Goal: Task Accomplishment & Management: Complete application form

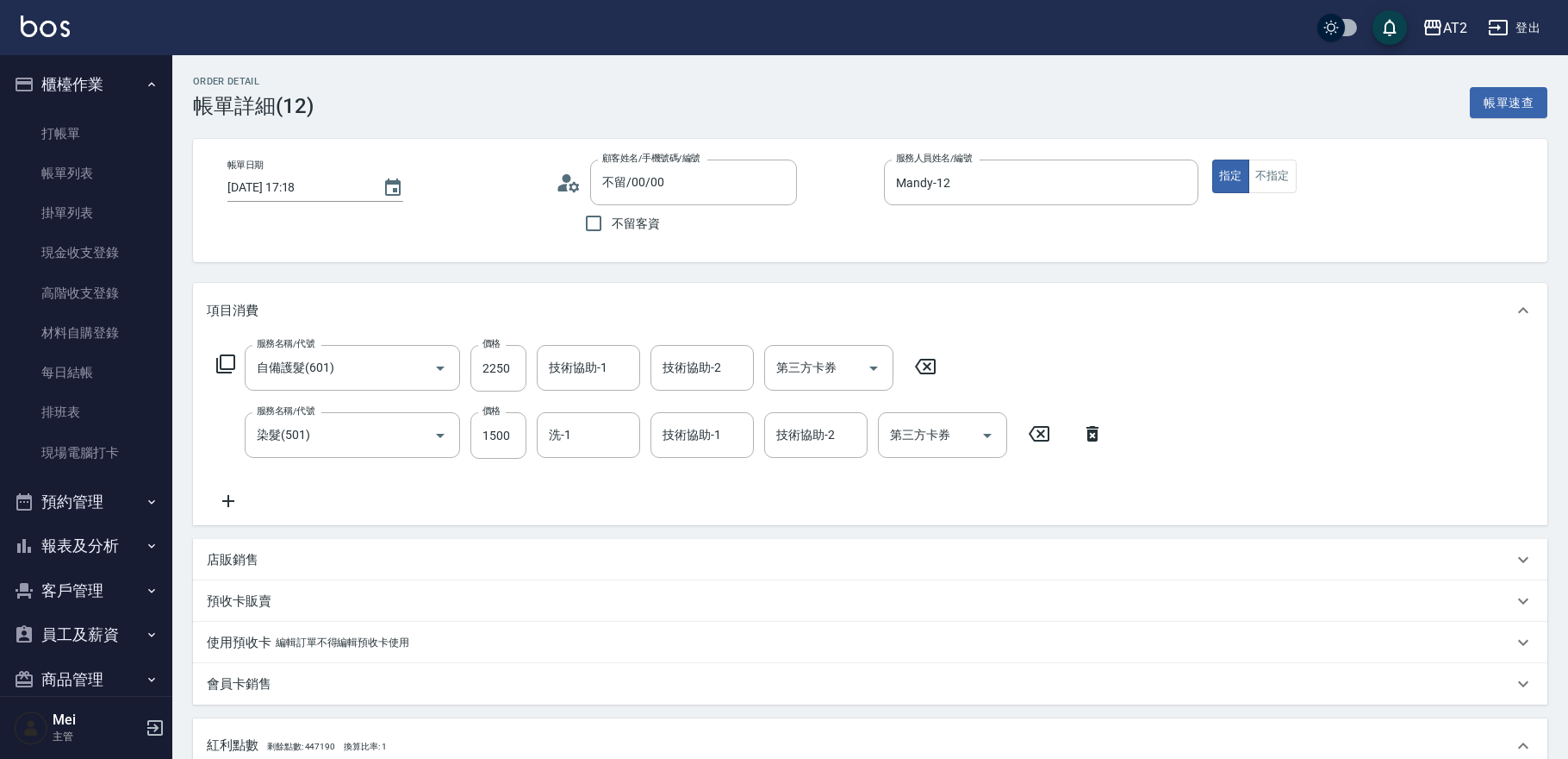
scroll to position [433, 0]
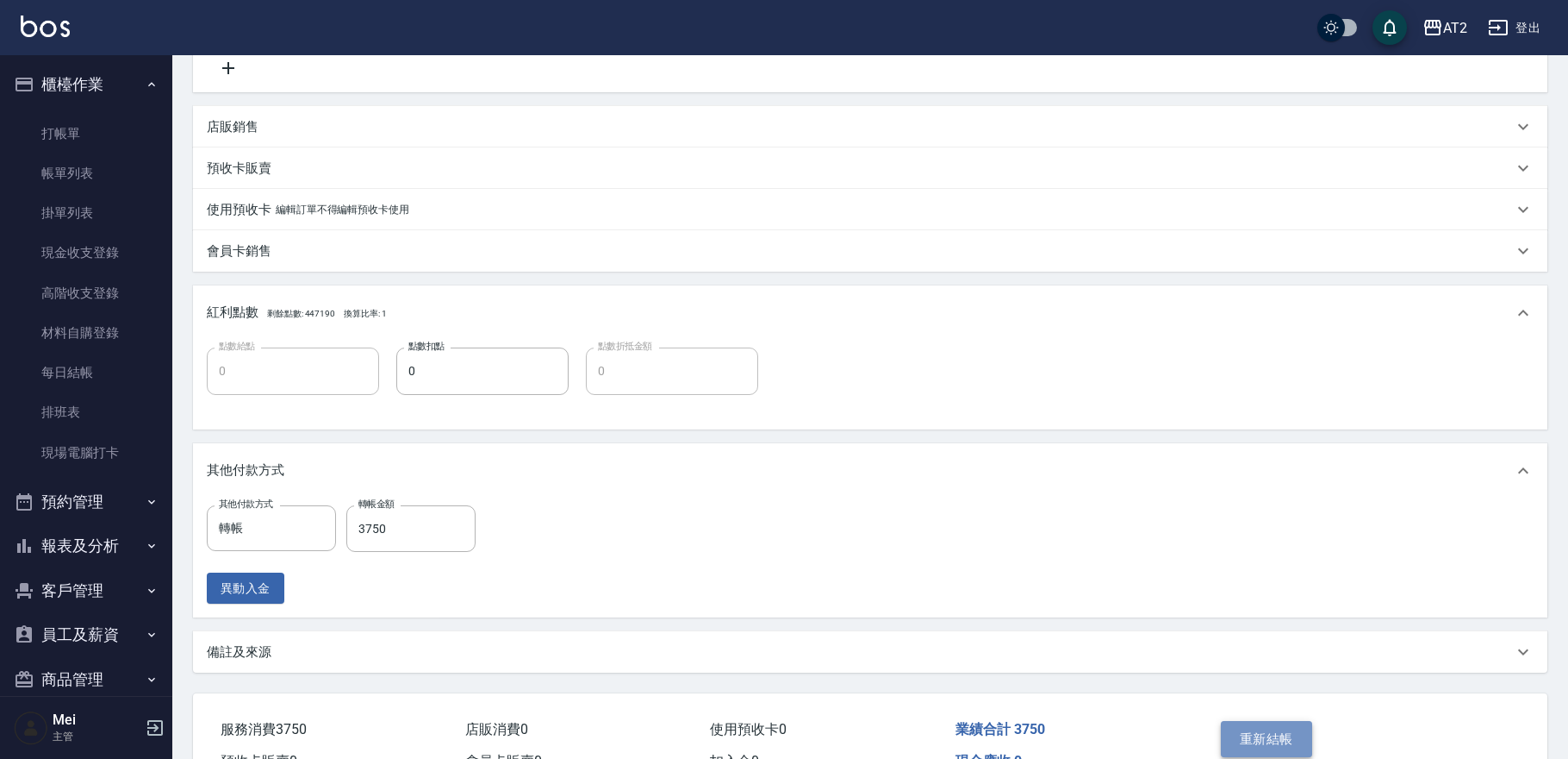
click at [1256, 733] on button "重新結帳" at bounding box center [1266, 738] width 91 height 36
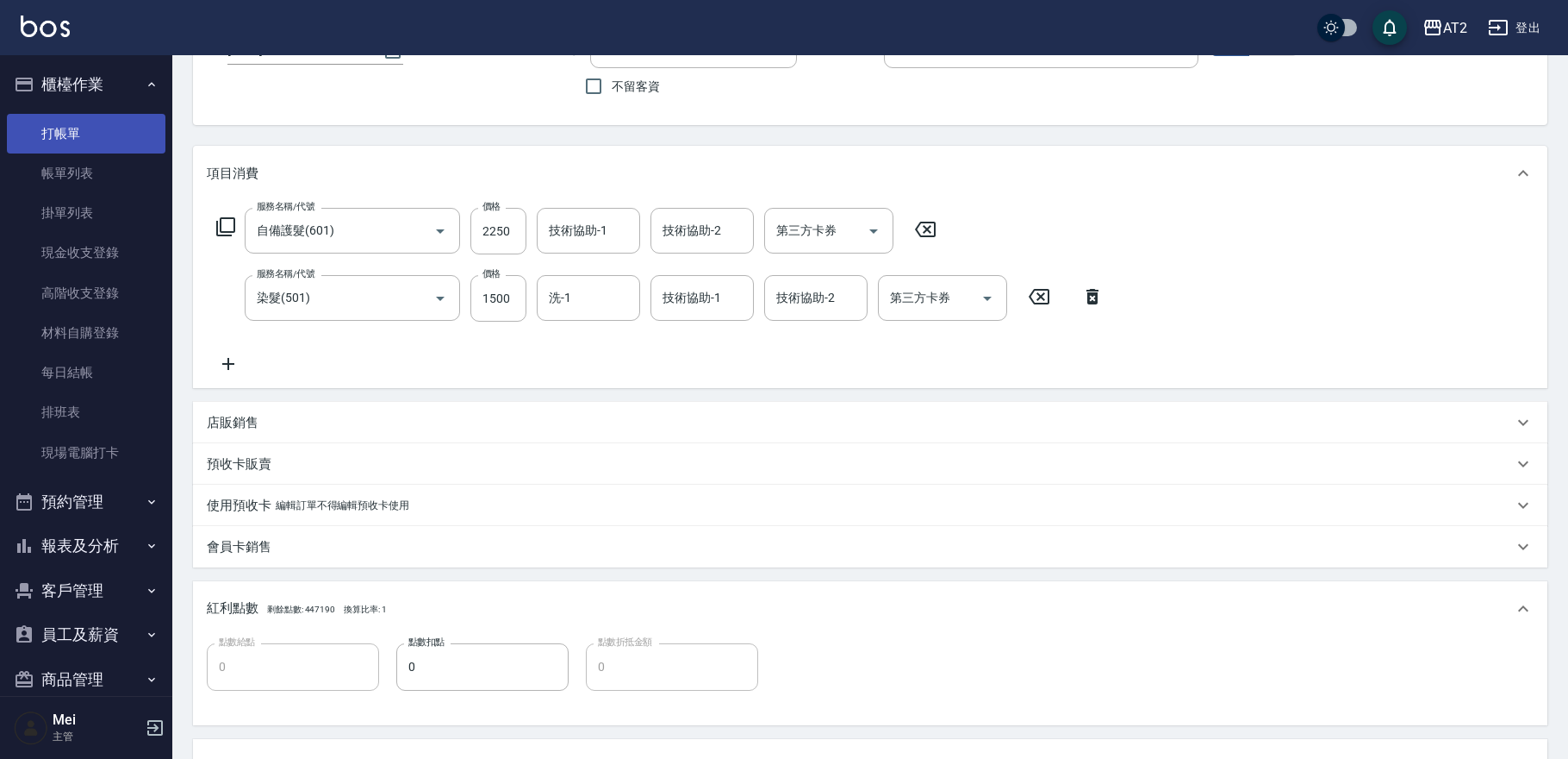
click at [77, 129] on link "打帳單" at bounding box center [86, 133] width 159 height 40
click at [78, 133] on link "打帳單" at bounding box center [86, 133] width 159 height 40
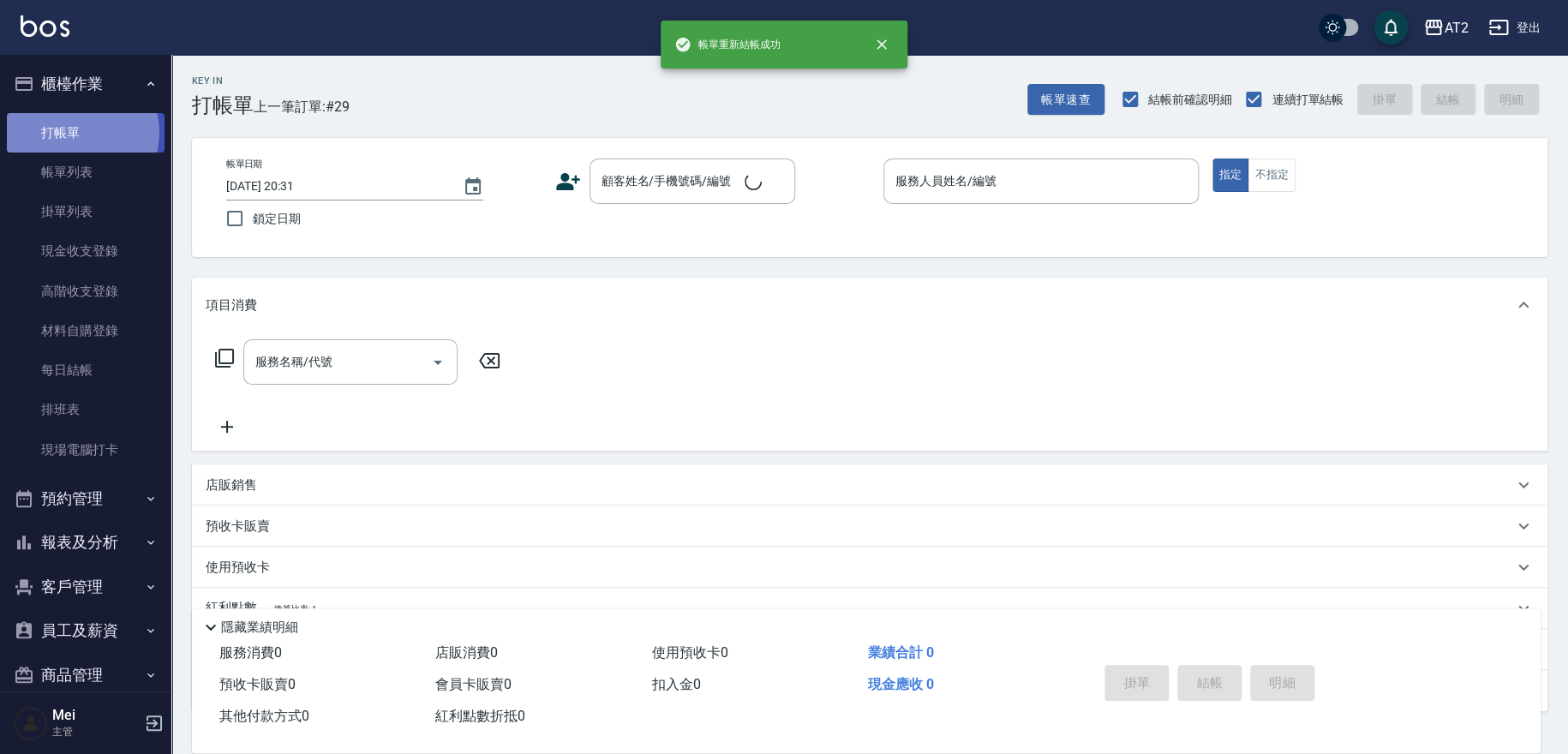
click at [72, 132] on link "打帳單" at bounding box center [85, 132] width 158 height 39
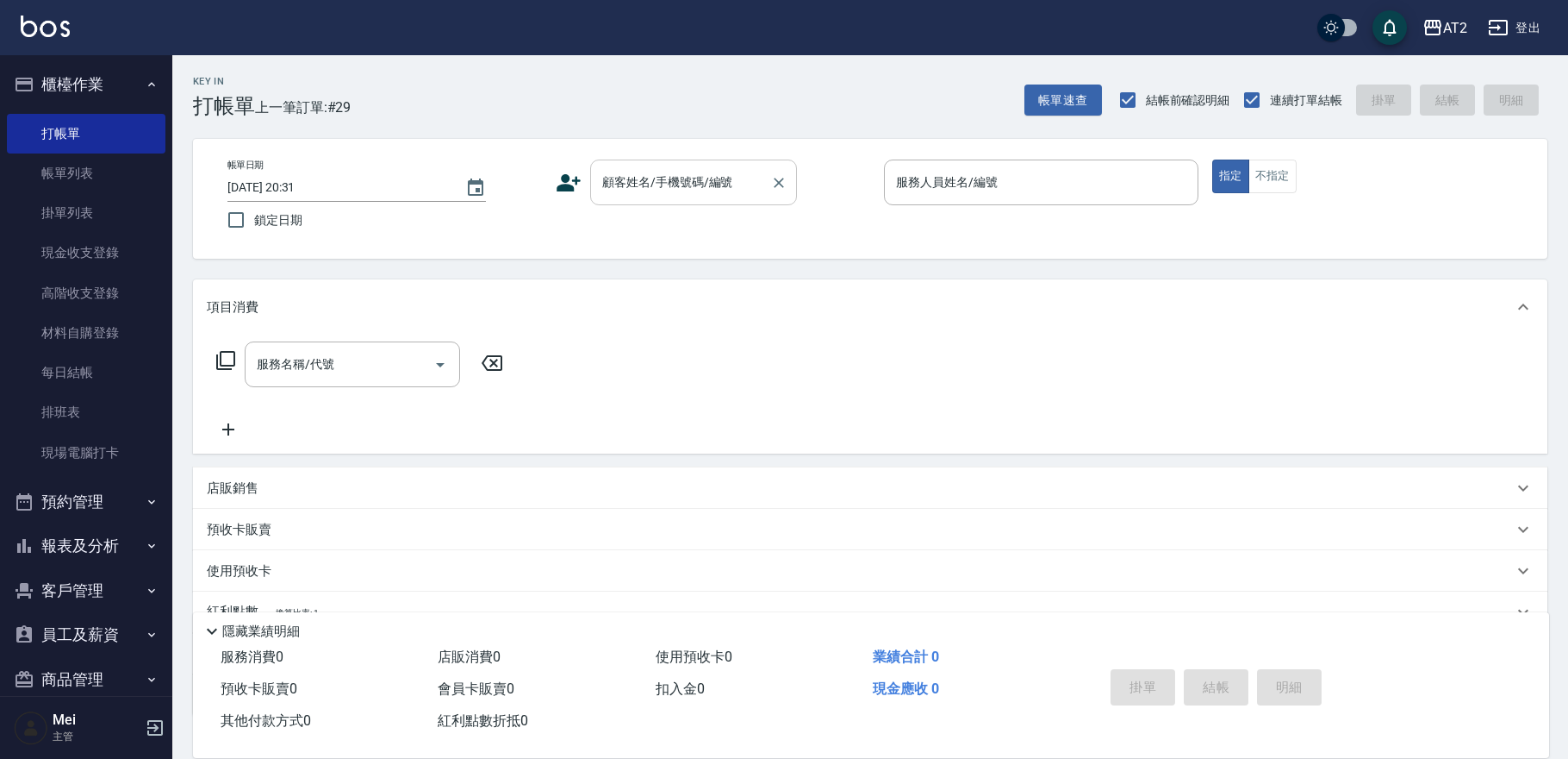
click at [686, 197] on div "顧客姓名/手機號碼/編號" at bounding box center [693, 183] width 206 height 46
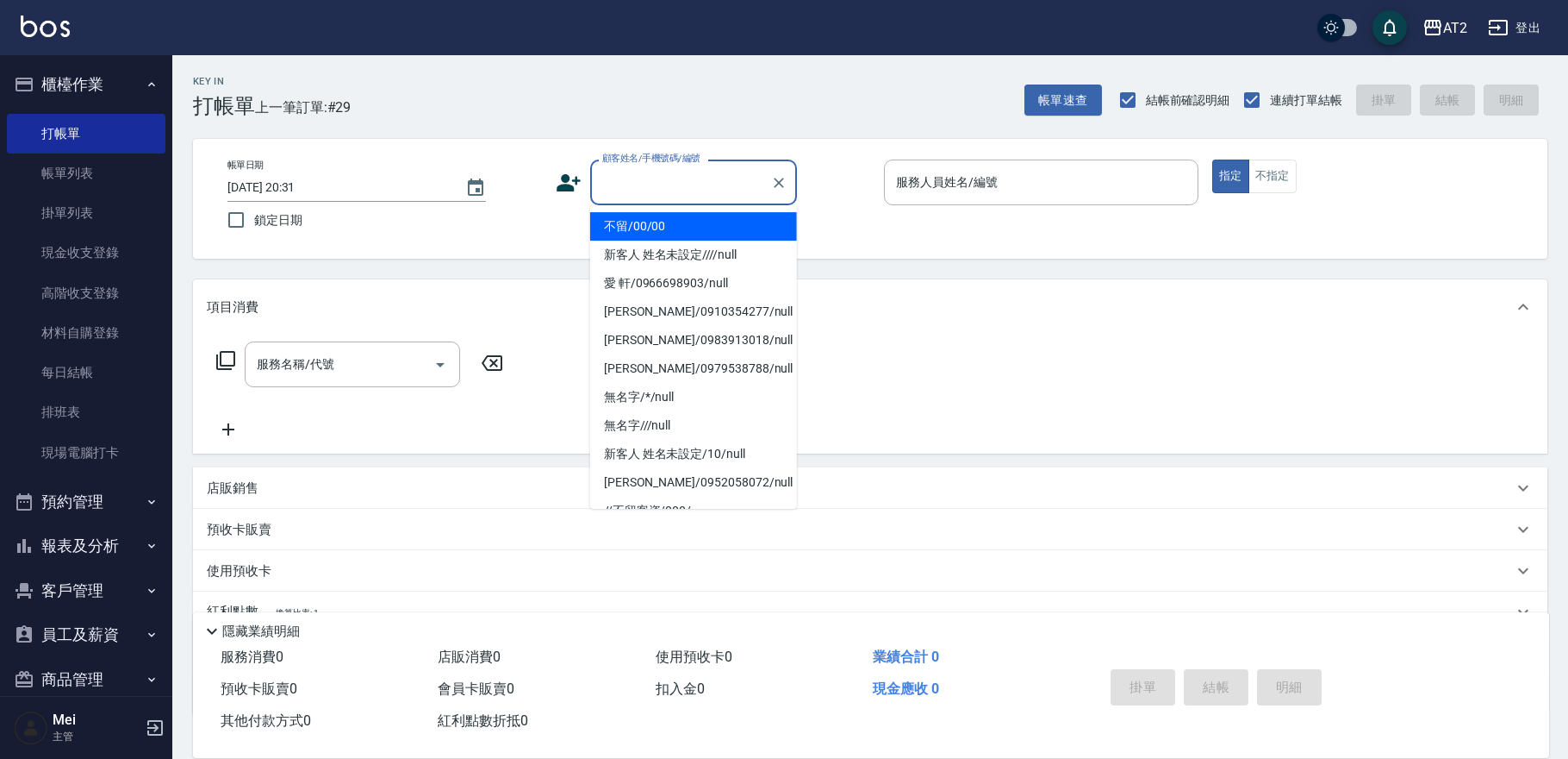
click at [719, 219] on li "不留/00/00" at bounding box center [693, 226] width 206 height 29
type input "不留/00/00"
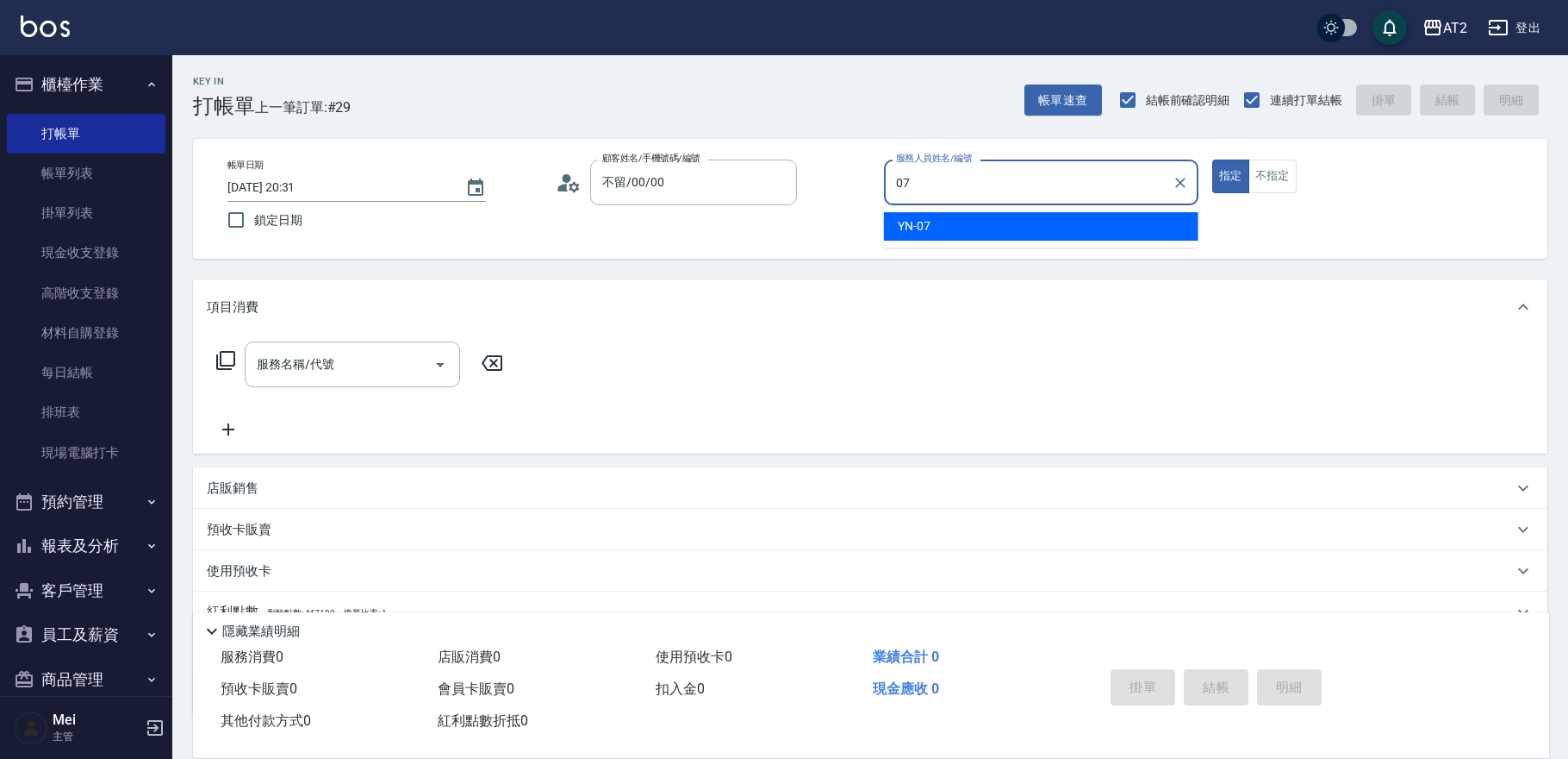
type input "YN-07"
type button "true"
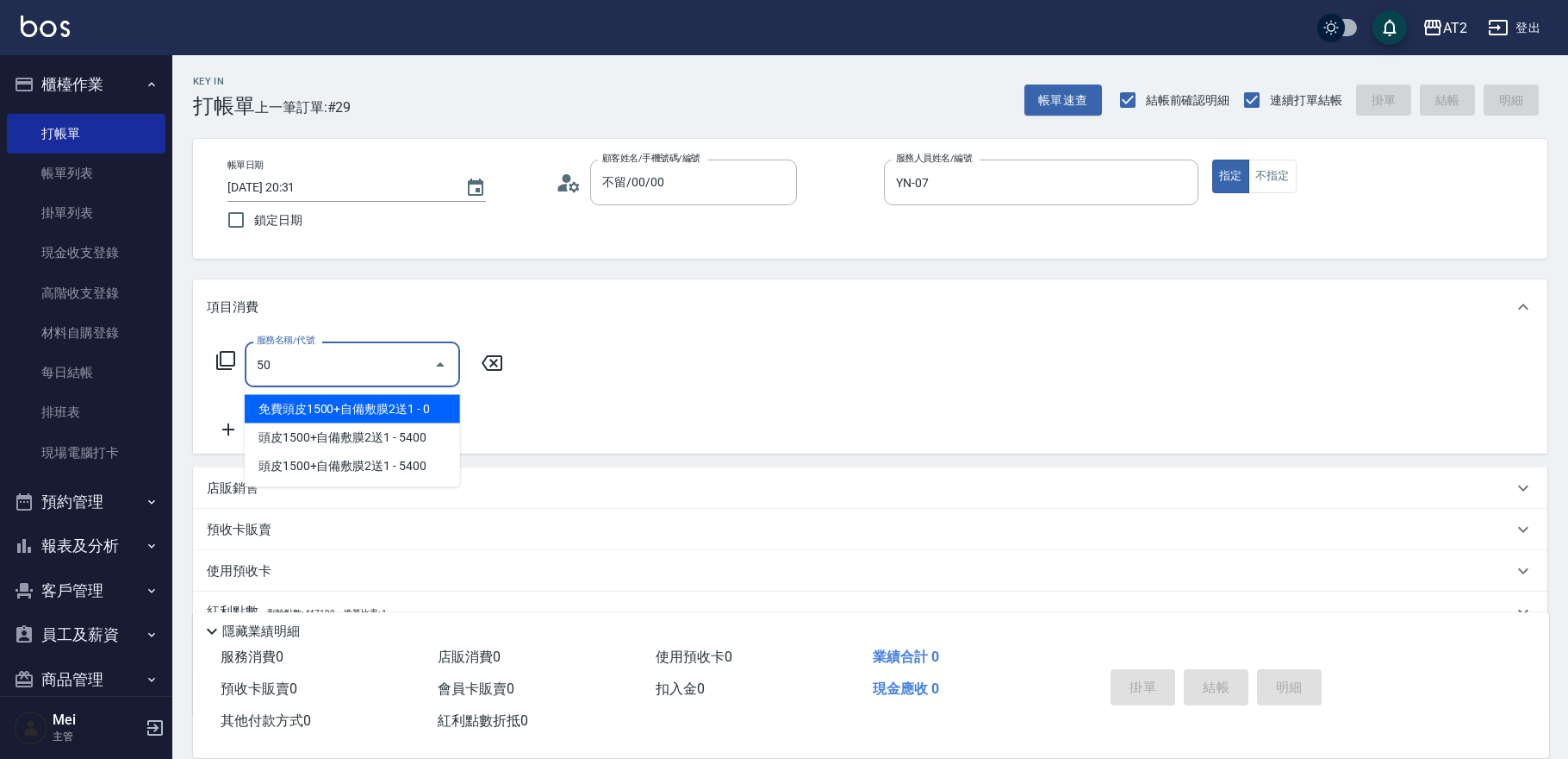
type input "501"
type input "100"
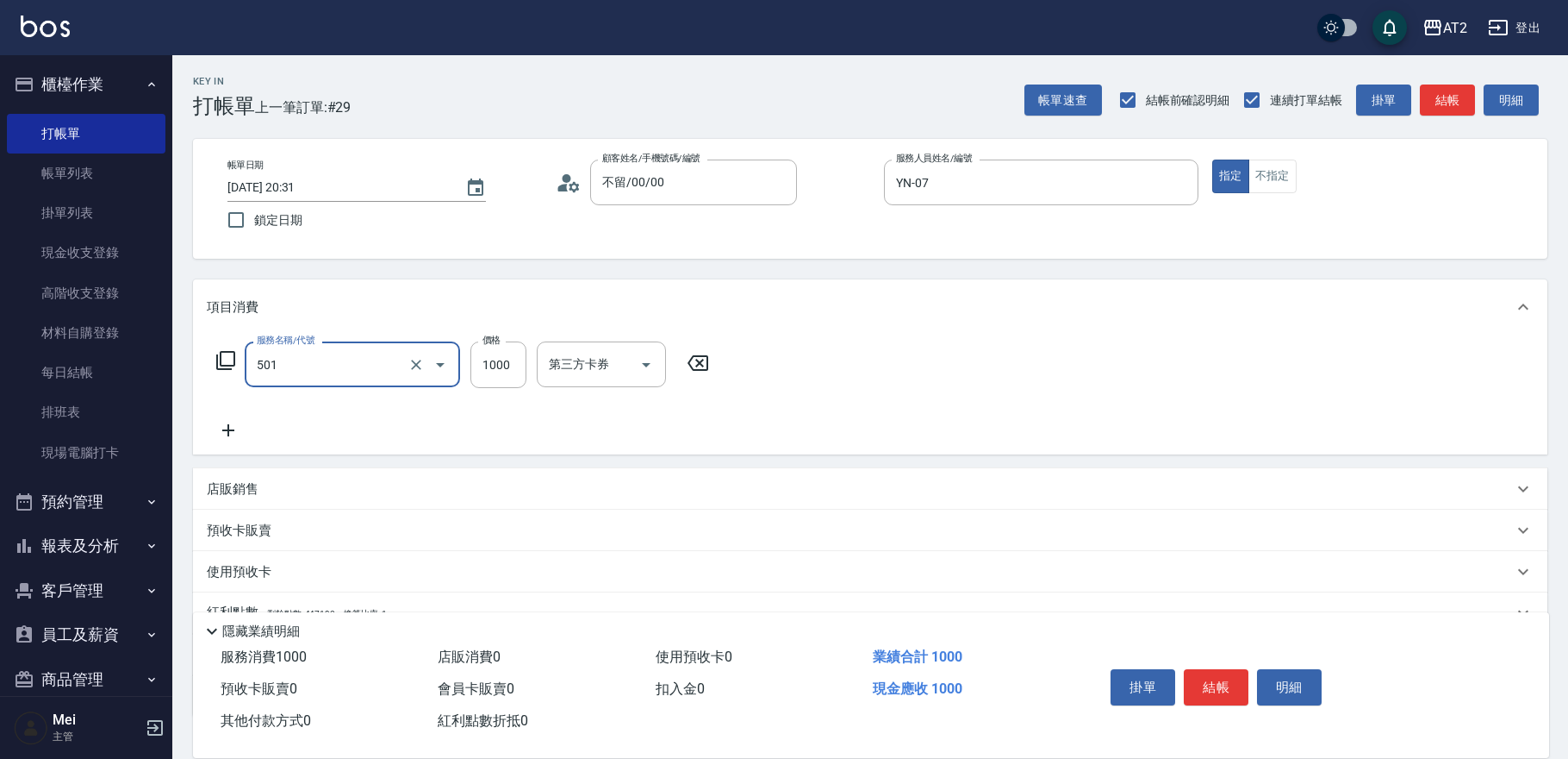
type input "染髮(501)"
type input "2"
type input "0"
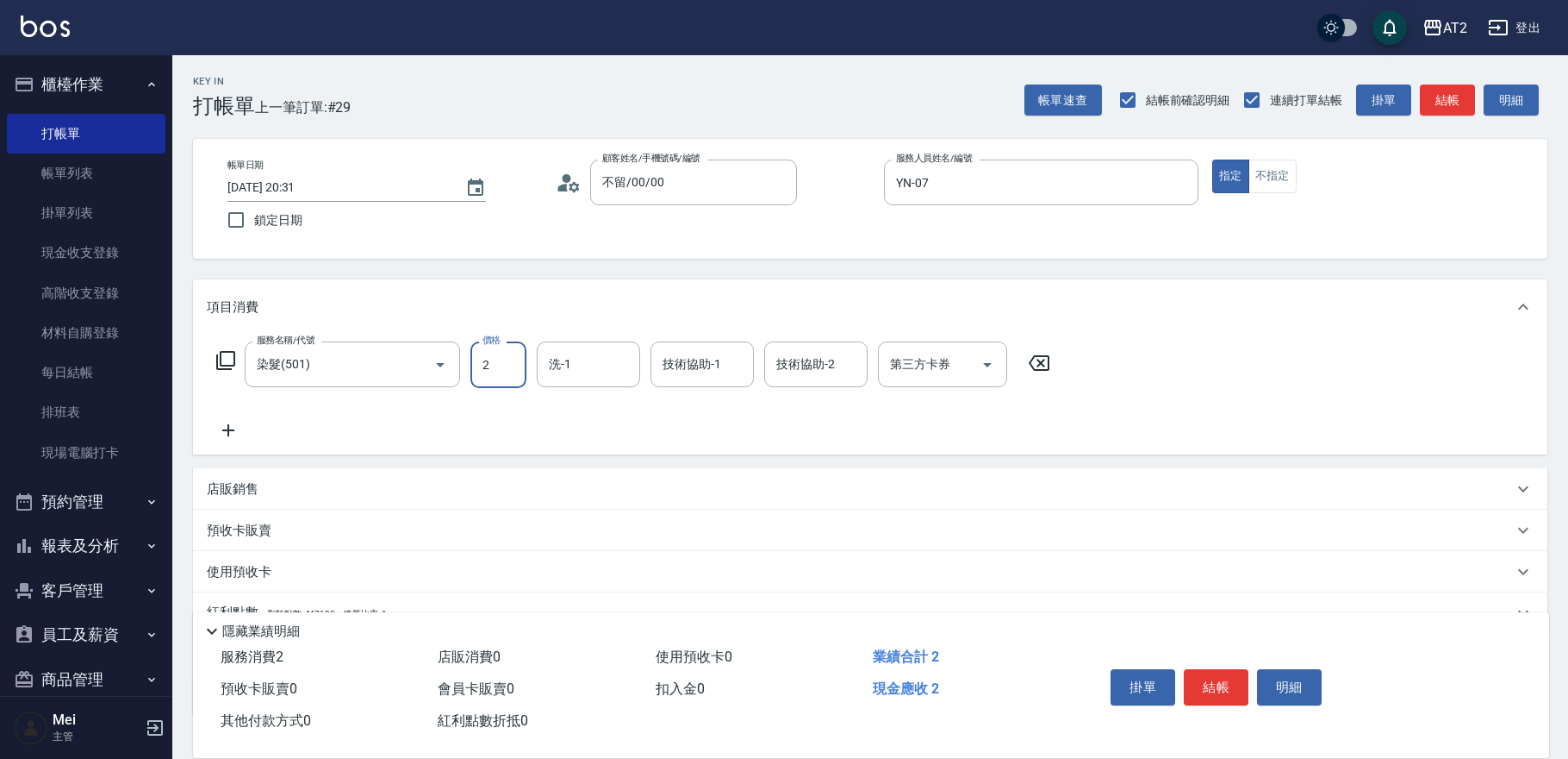
type input "26"
type input "20"
type input "269"
type input "260"
type input "2699"
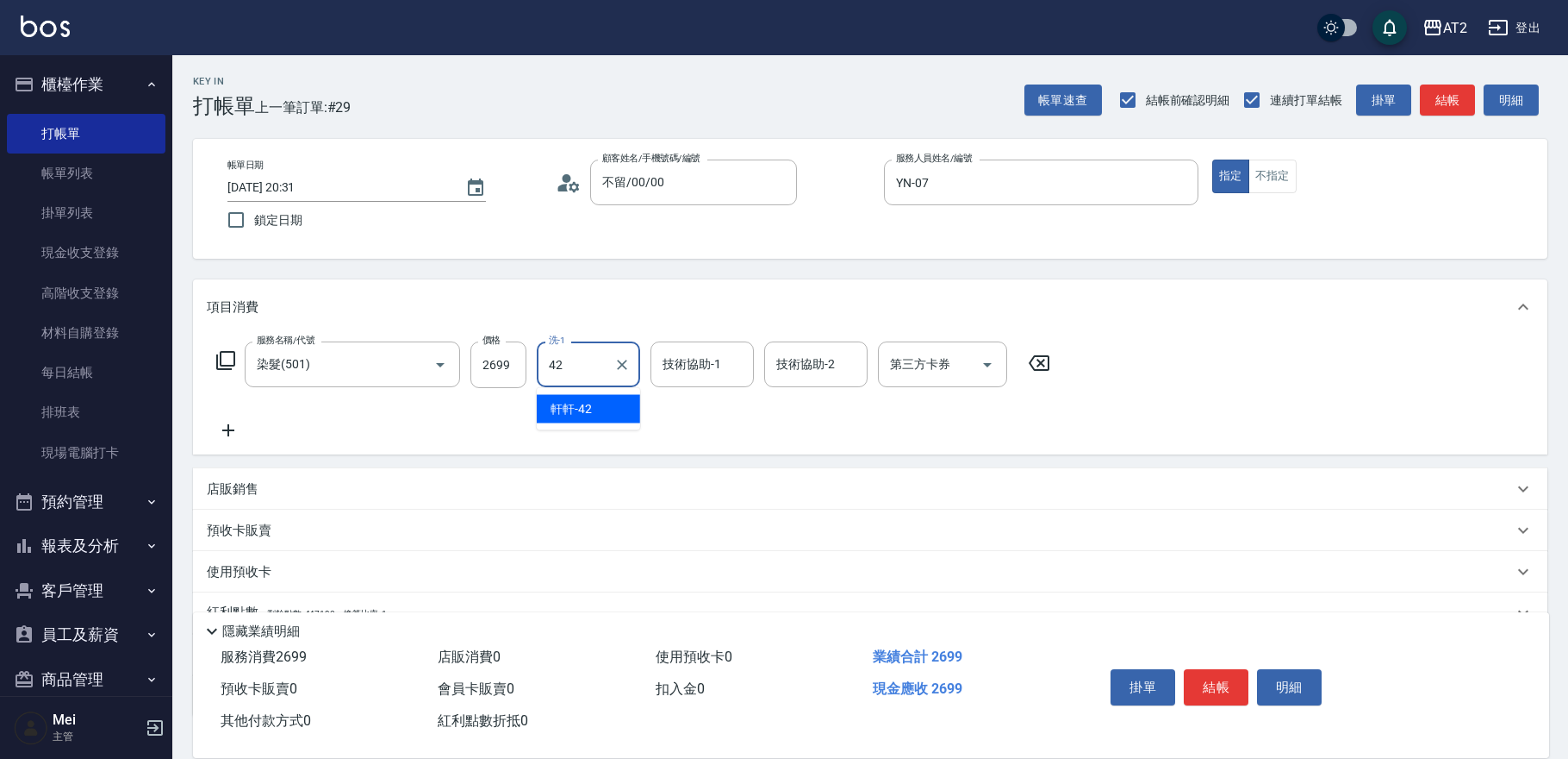
type input "軒軒-42"
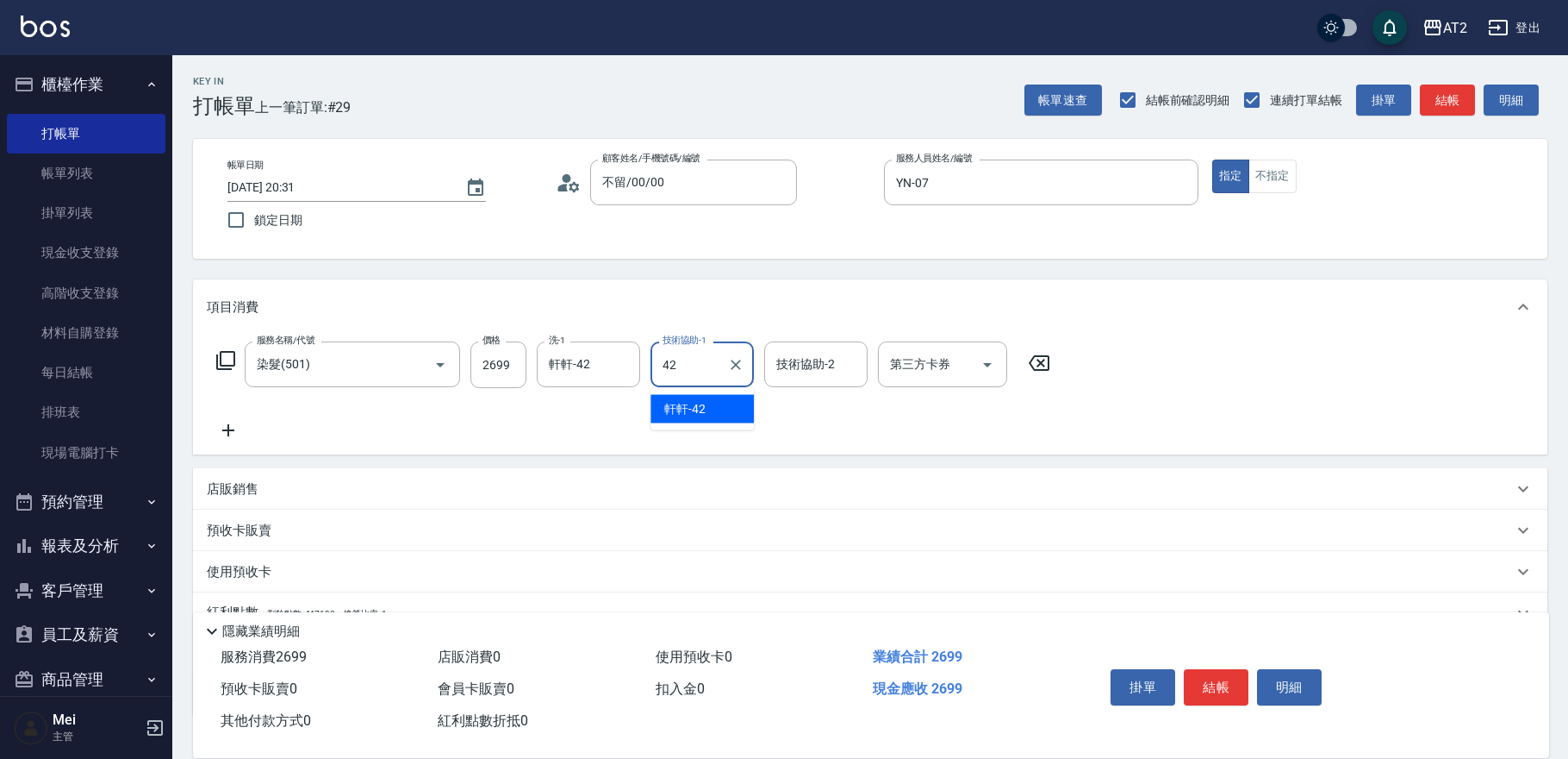
type input "軒軒-42"
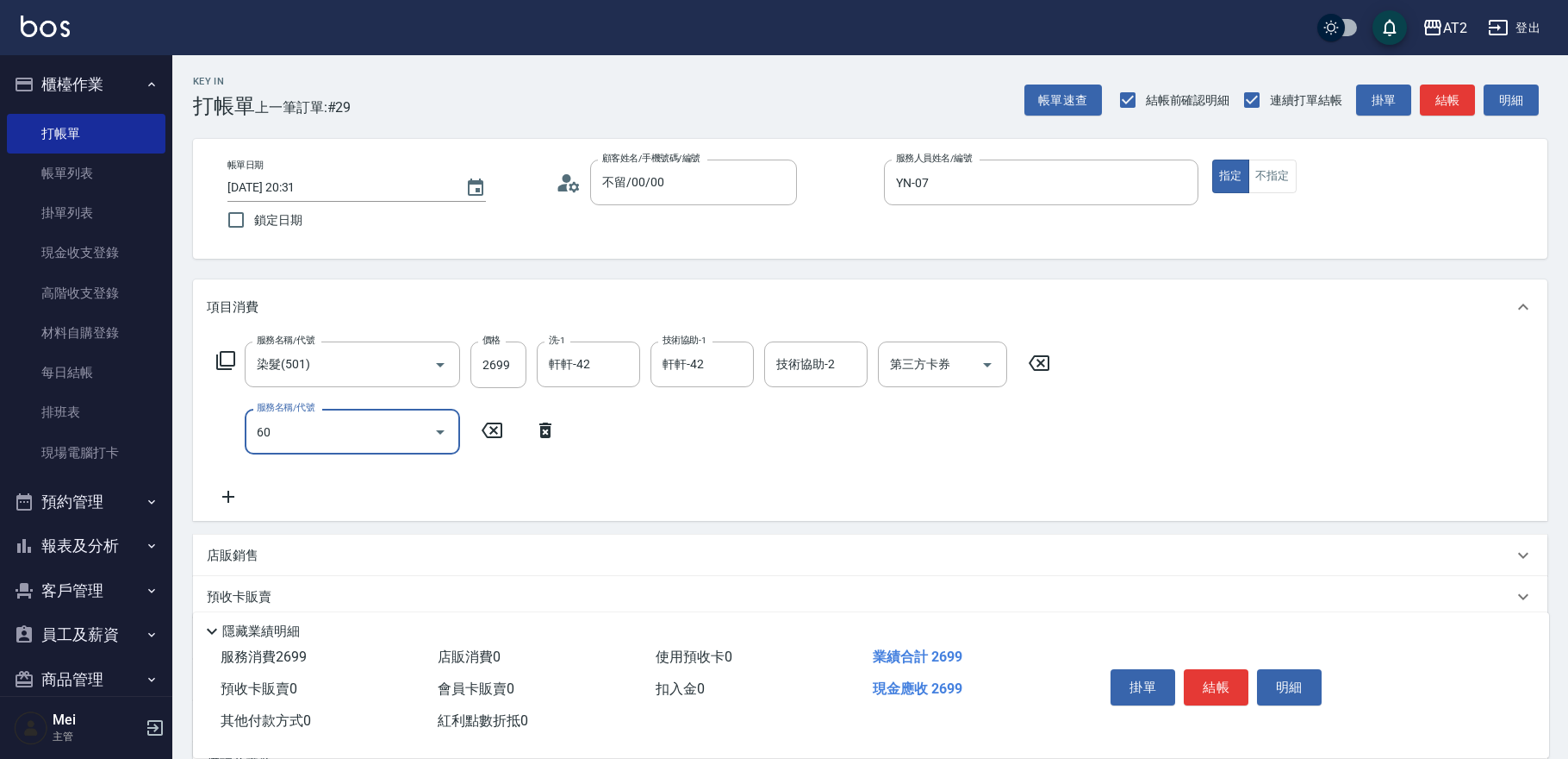
type input "601"
type input "360"
type input "自備護髮(601)"
type input "270"
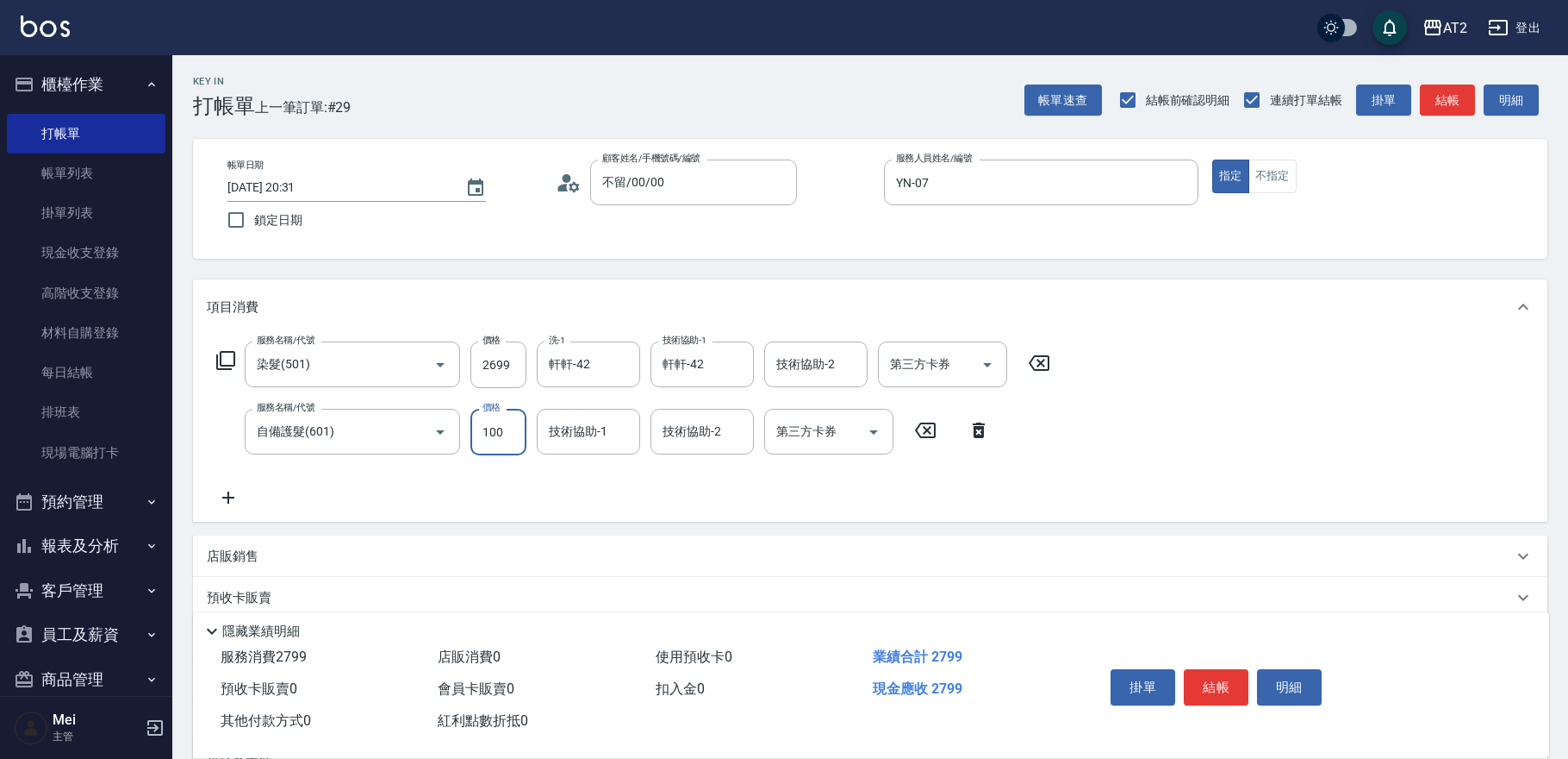
type input "1000"
type input "360"
type input "軒軒-42"
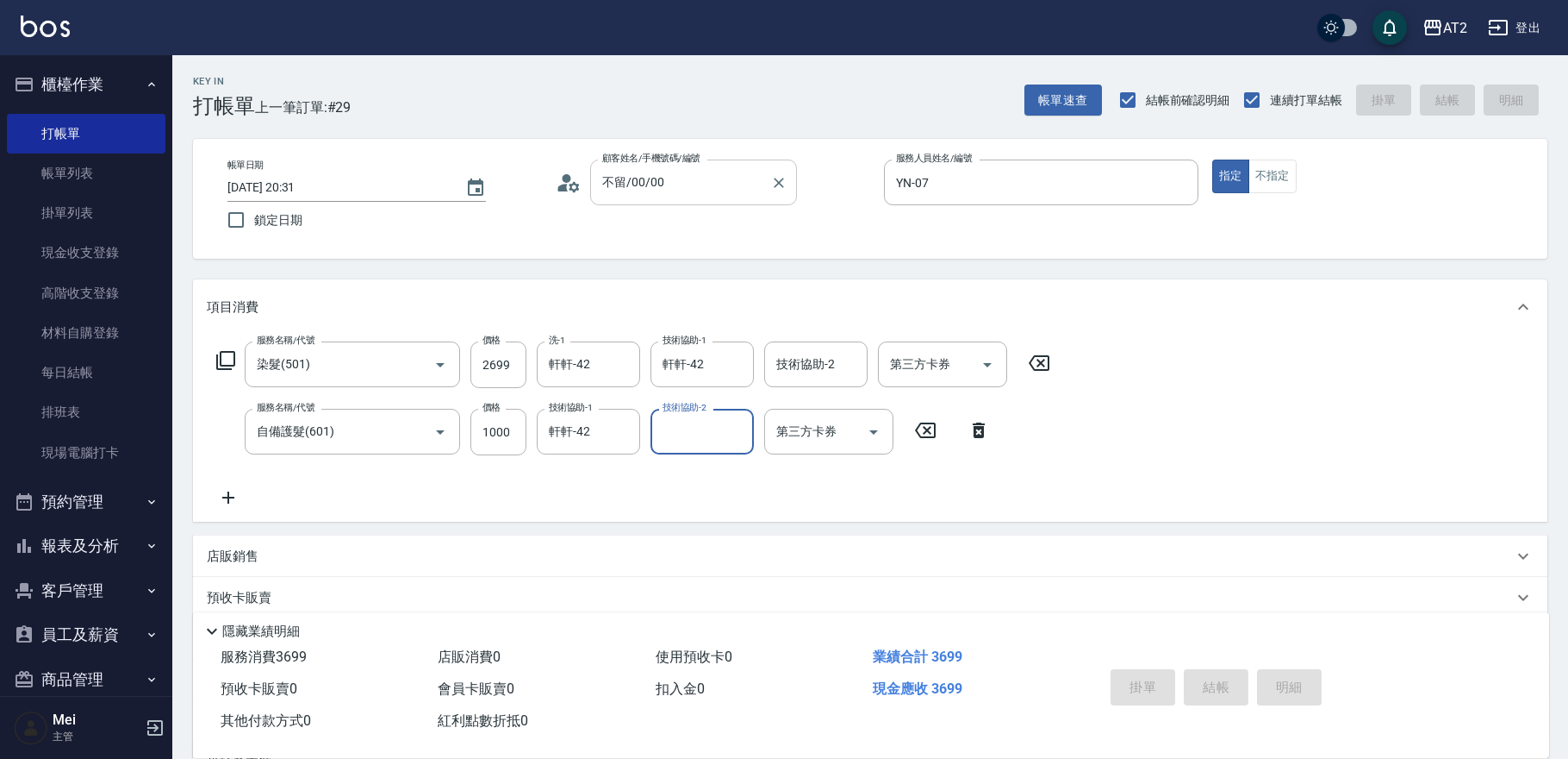
type input "0"
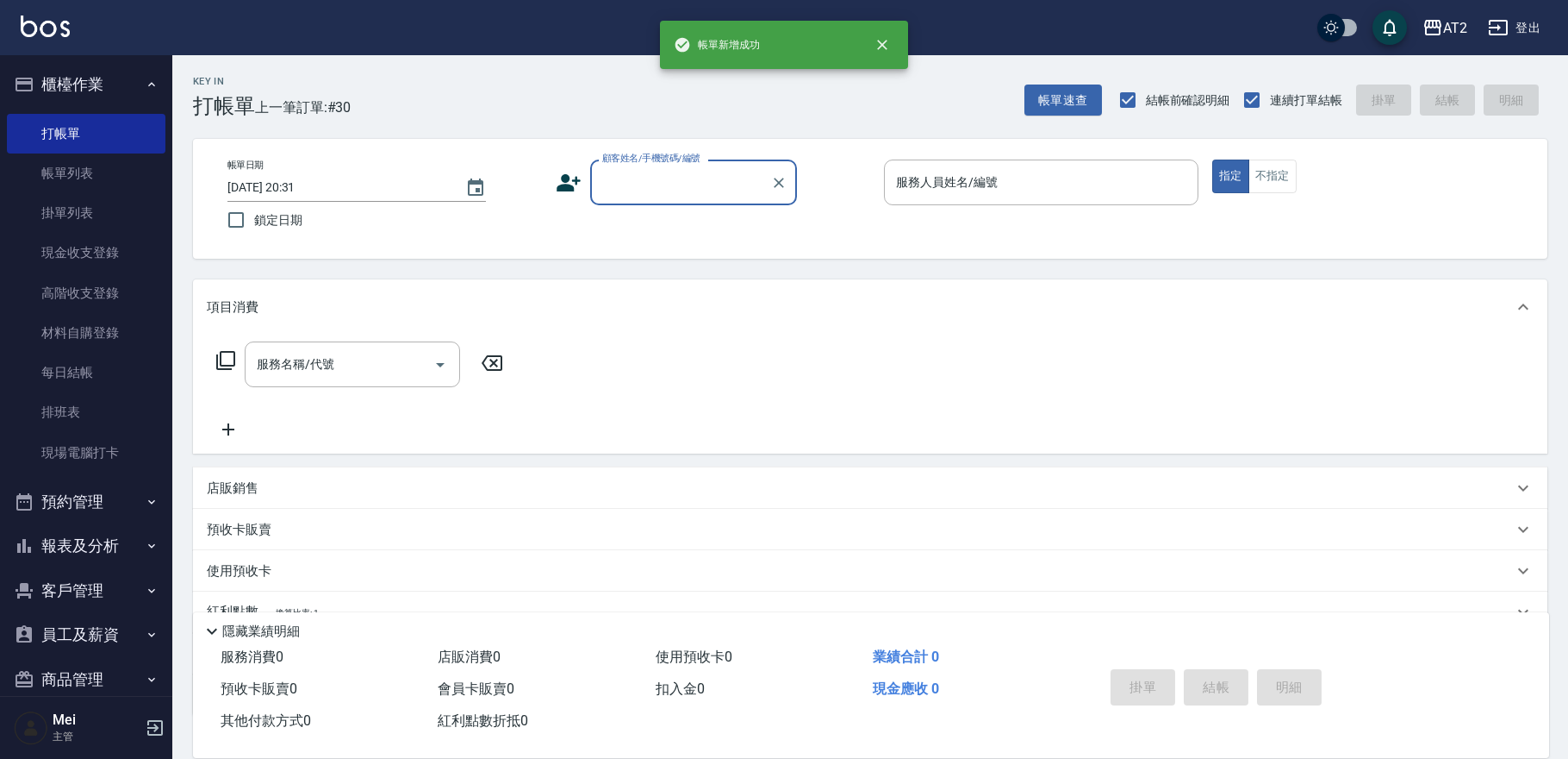
click at [674, 206] on div "帳單日期 [DATE] 20:31 鎖定日期 顧客姓名/手機號碼/編號 顧客姓名/手機號碼/編號 服務人員姓名/編號 服務人員姓名/編號 指定 不指定" at bounding box center [870, 198] width 1313 height 78
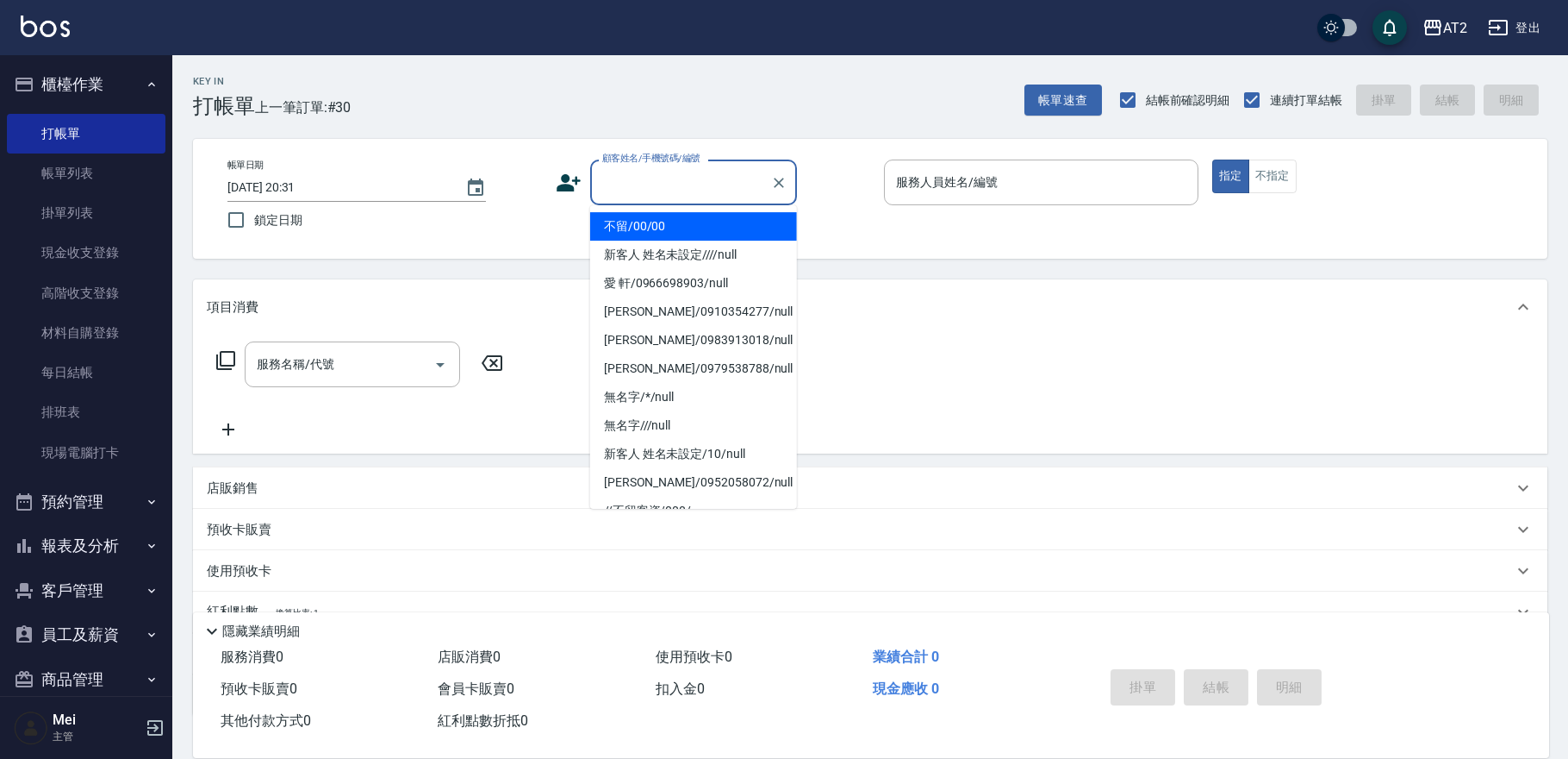
click at [671, 180] on input "顧客姓名/手機號碼/編號" at bounding box center [680, 182] width 165 height 30
click at [679, 214] on li "不留/00/00" at bounding box center [693, 226] width 206 height 29
type input "不留/00/00"
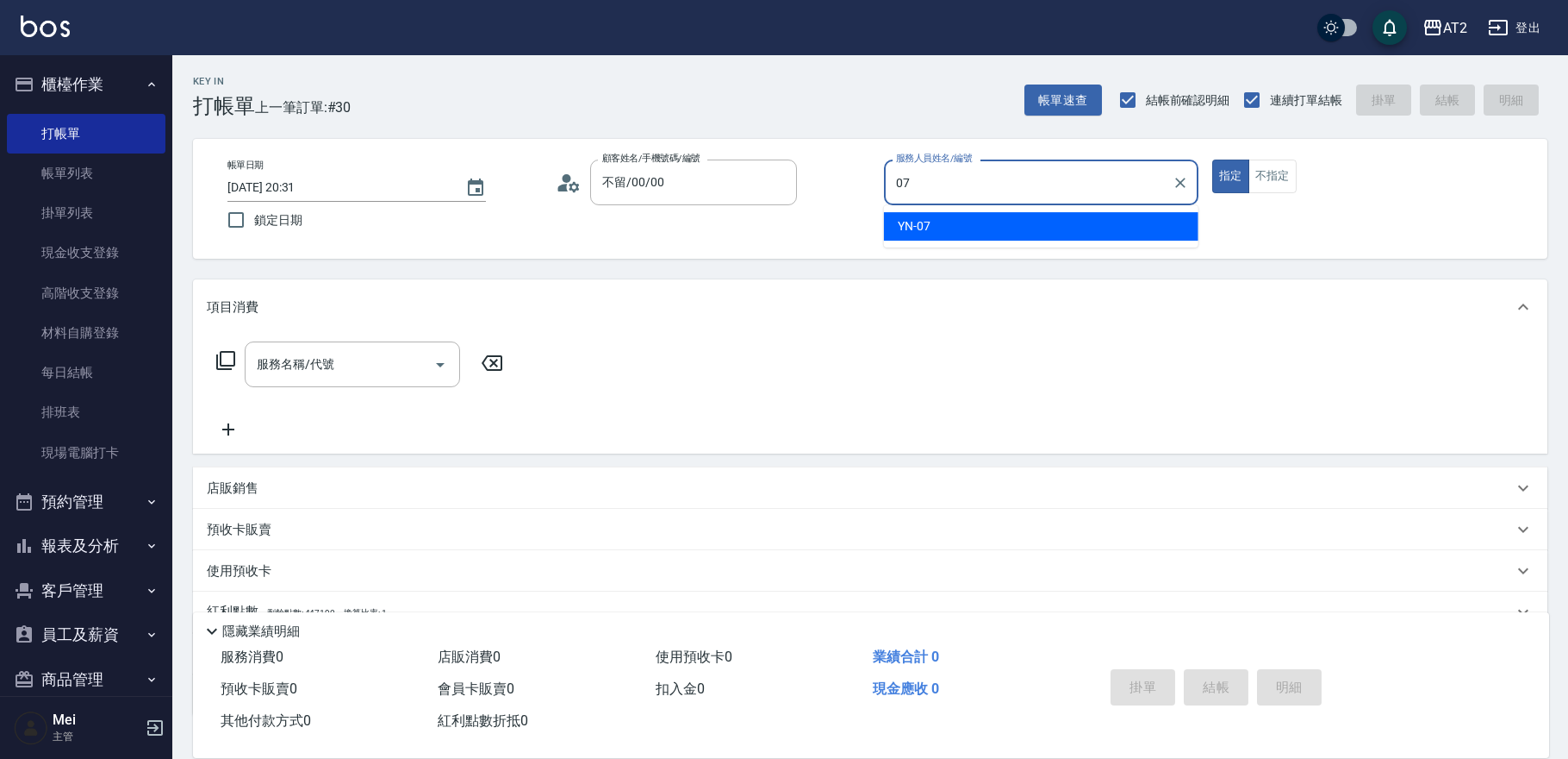
type input "YN-07"
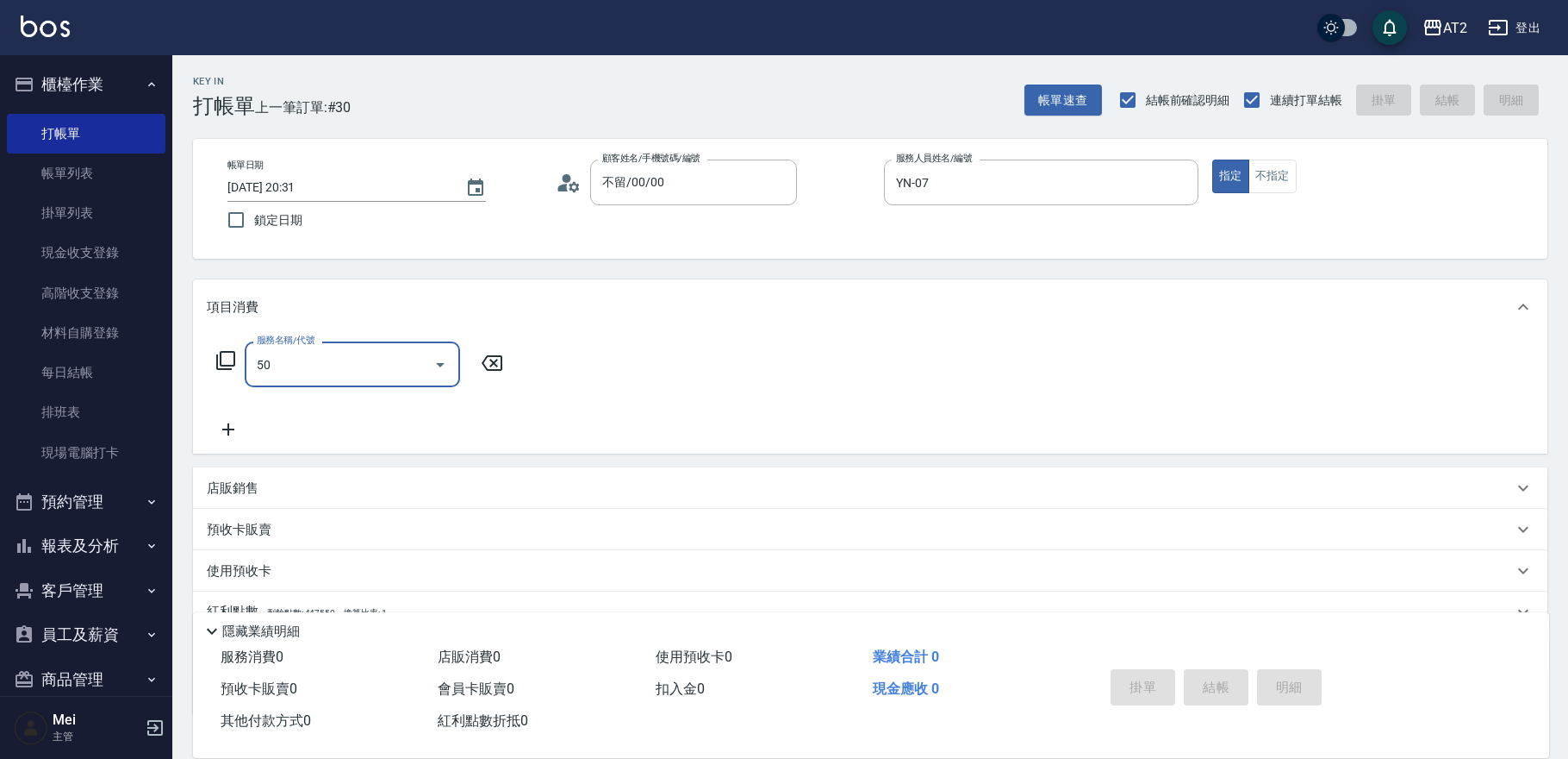
type input "501"
type input "100"
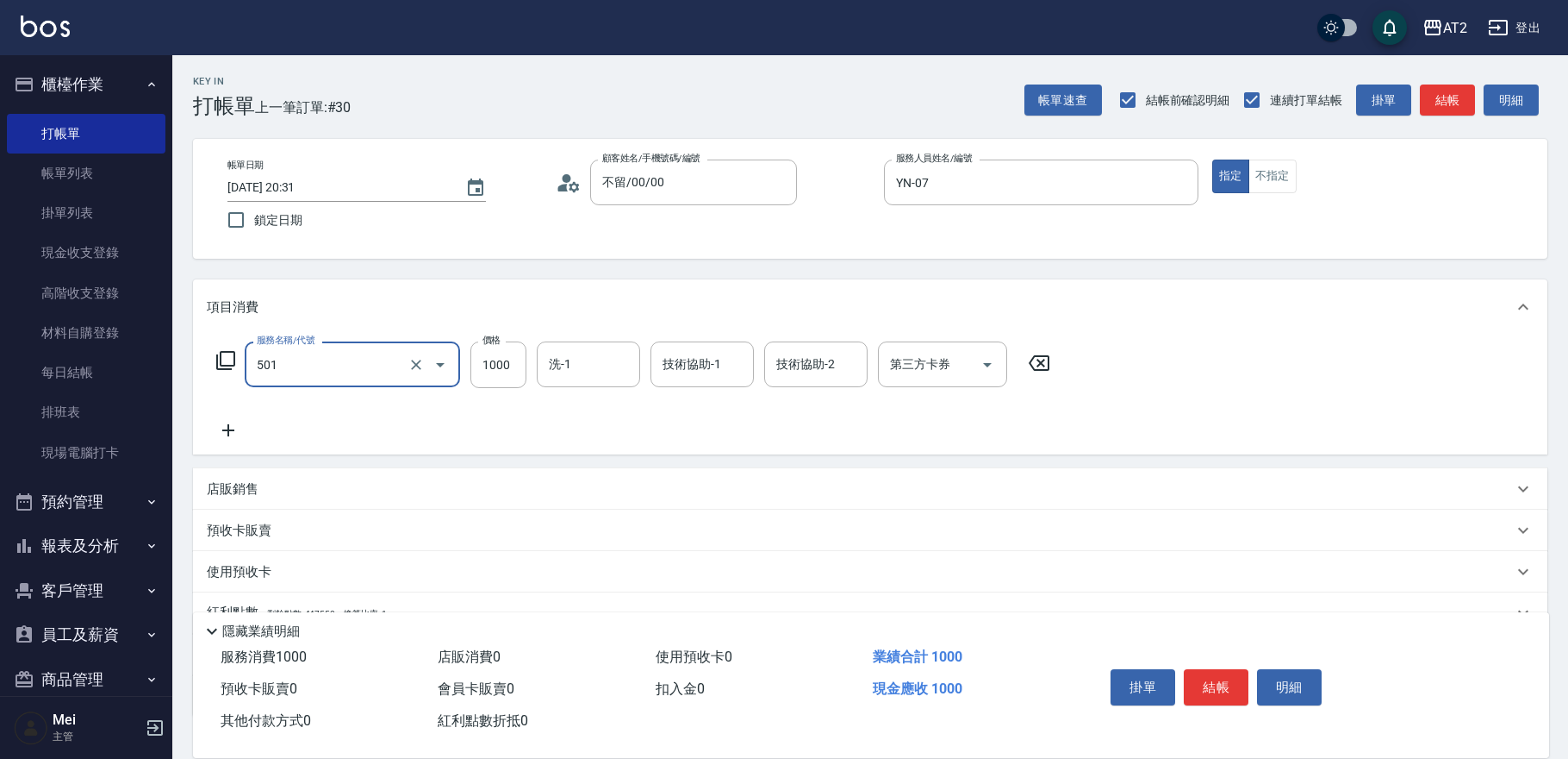
type input "染髮(501)"
type input "軒軒-42"
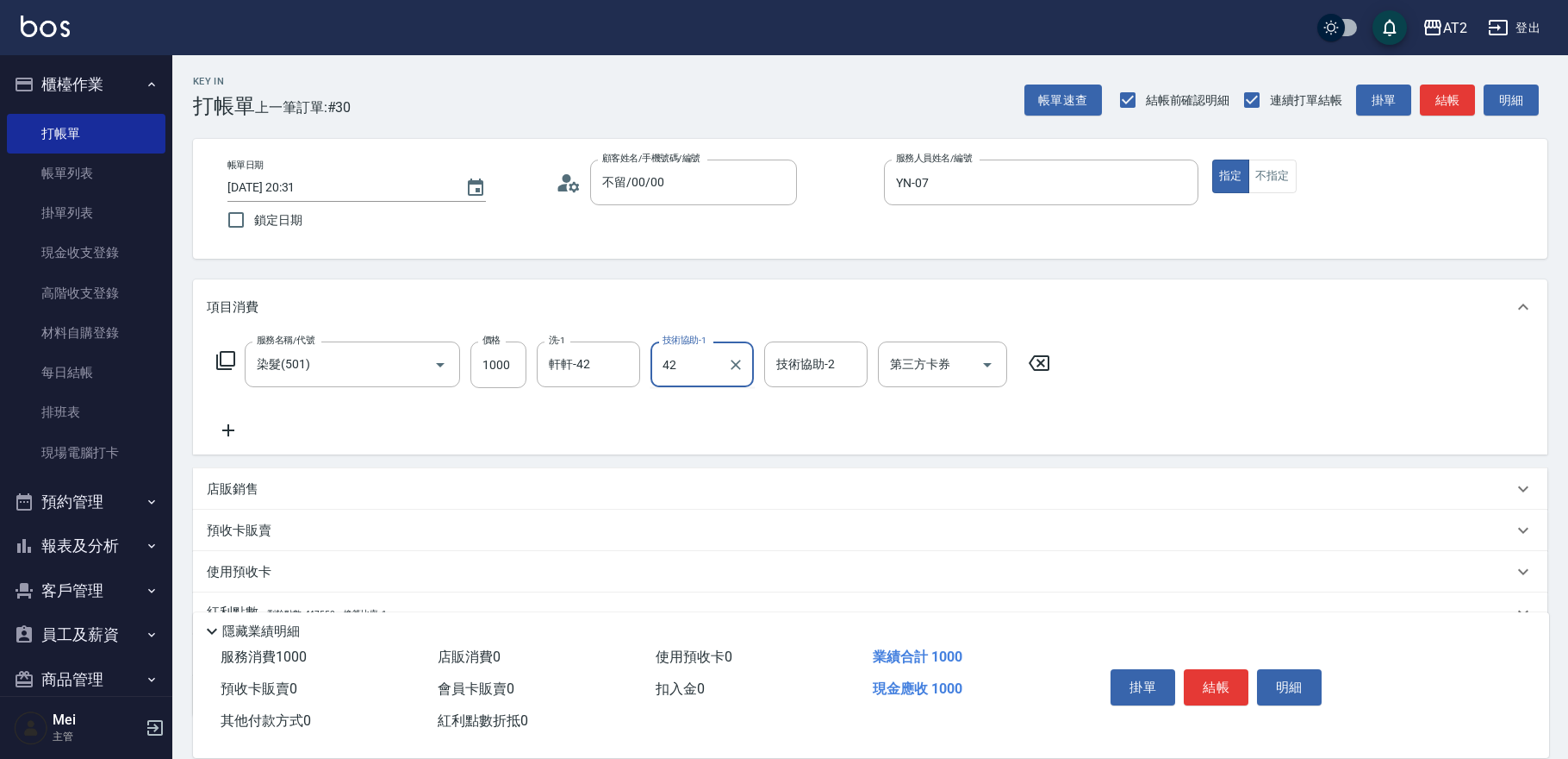
type input "軒軒-42"
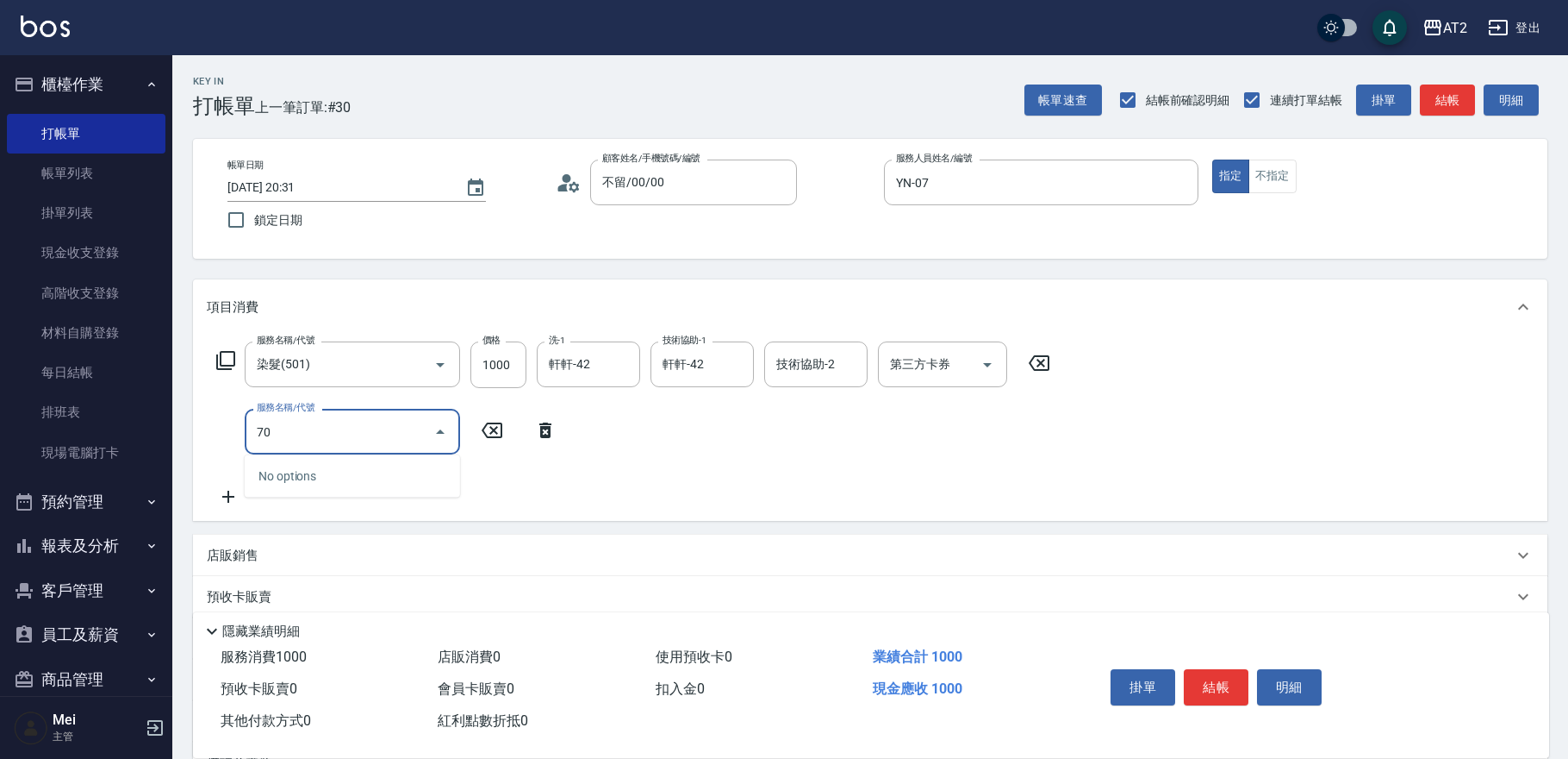
type input "705"
type input "600"
type input "新羽毛鉑金接髮調整(705)"
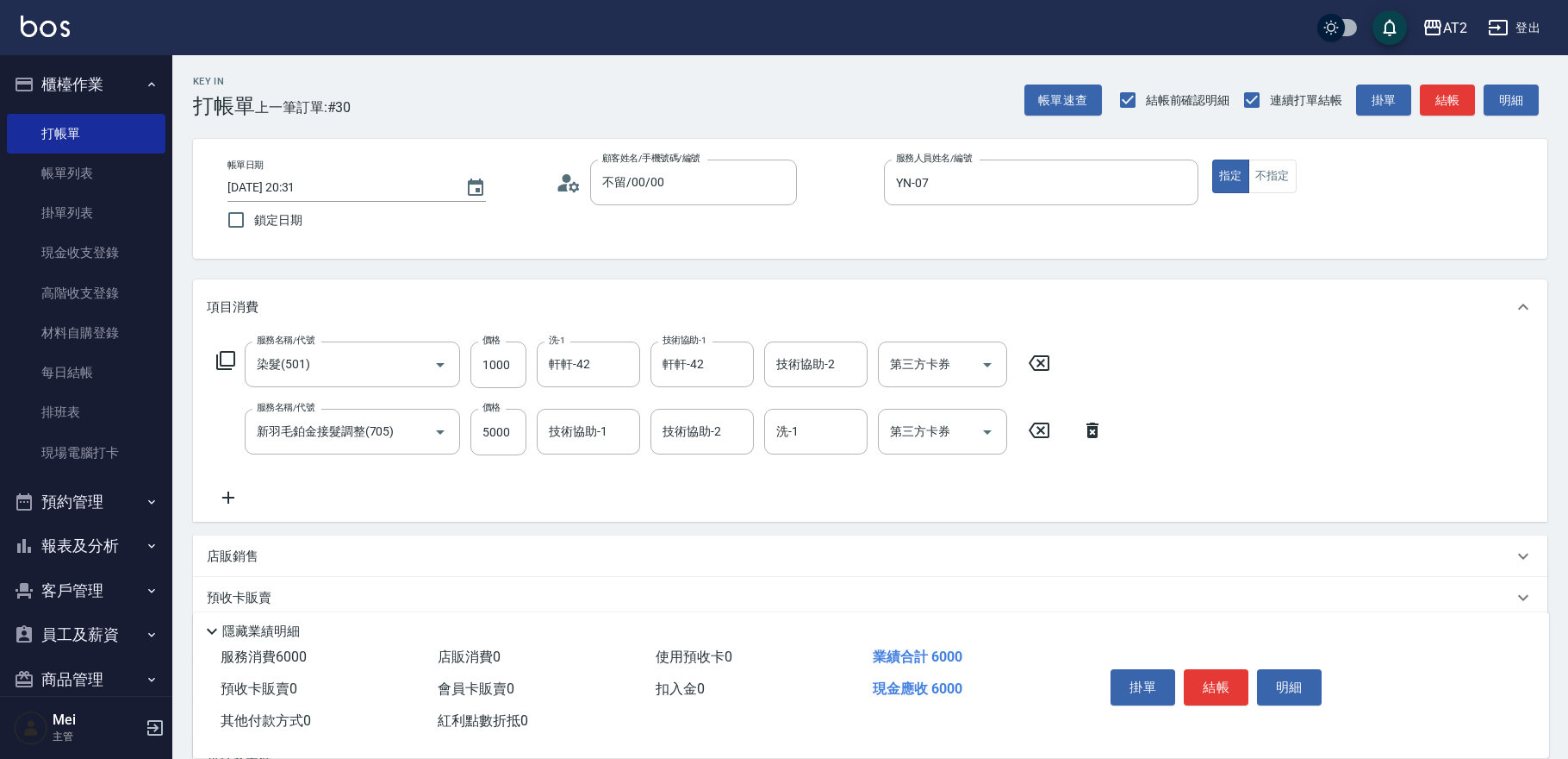
click at [293, 275] on div "Key In 打帳單 上一筆訂單:#30 帳單速查 結帳前確認明細 連續打單結帳 掛單 結帳 明細 帳單日期 [DATE] 20:31 鎖定日期 顧客姓名/手…" at bounding box center [870, 501] width 1396 height 891
click at [231, 499] on icon at bounding box center [228, 497] width 43 height 20
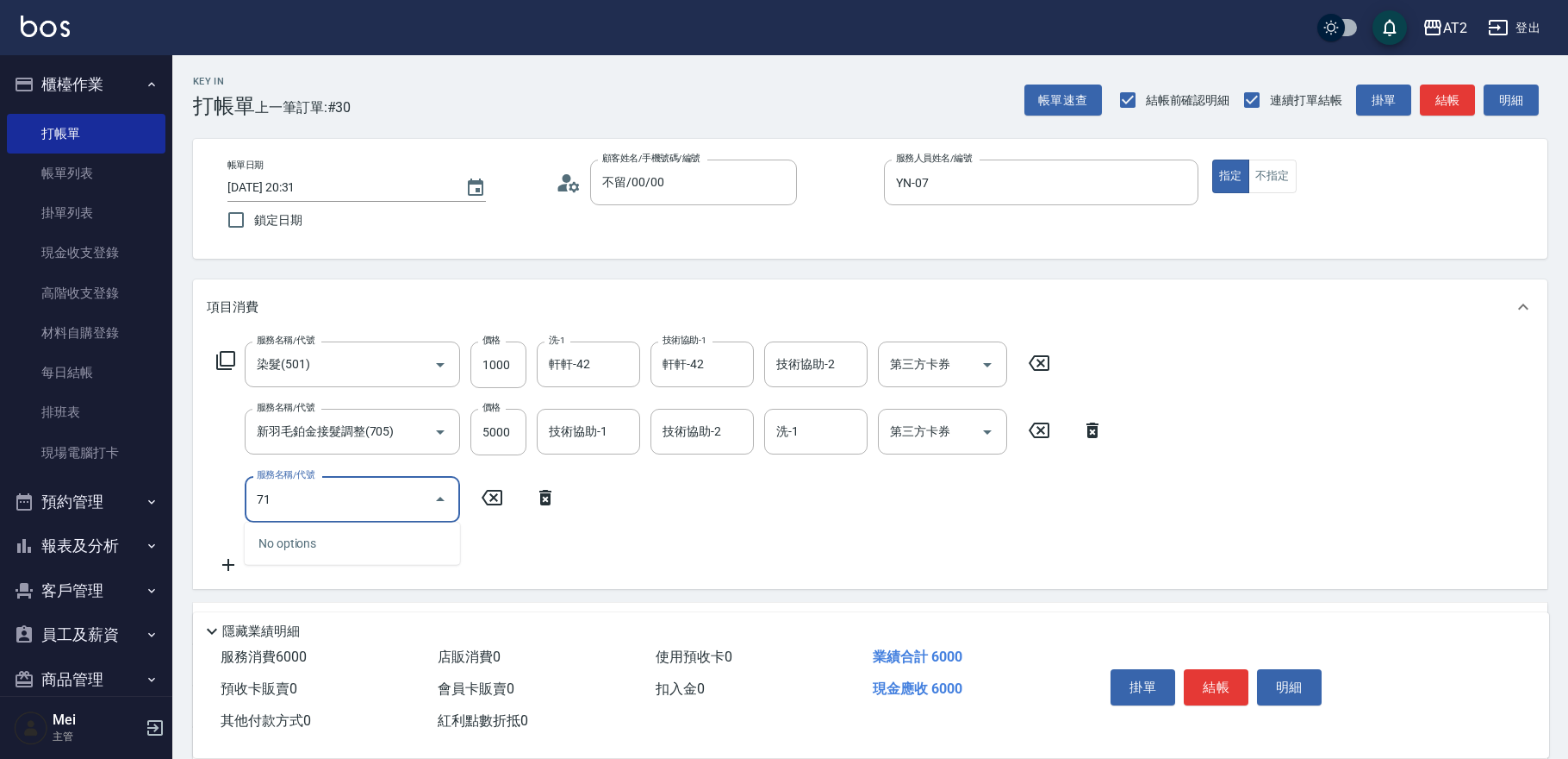
type input "714"
type input "750"
type input "單拆/單串(714)"
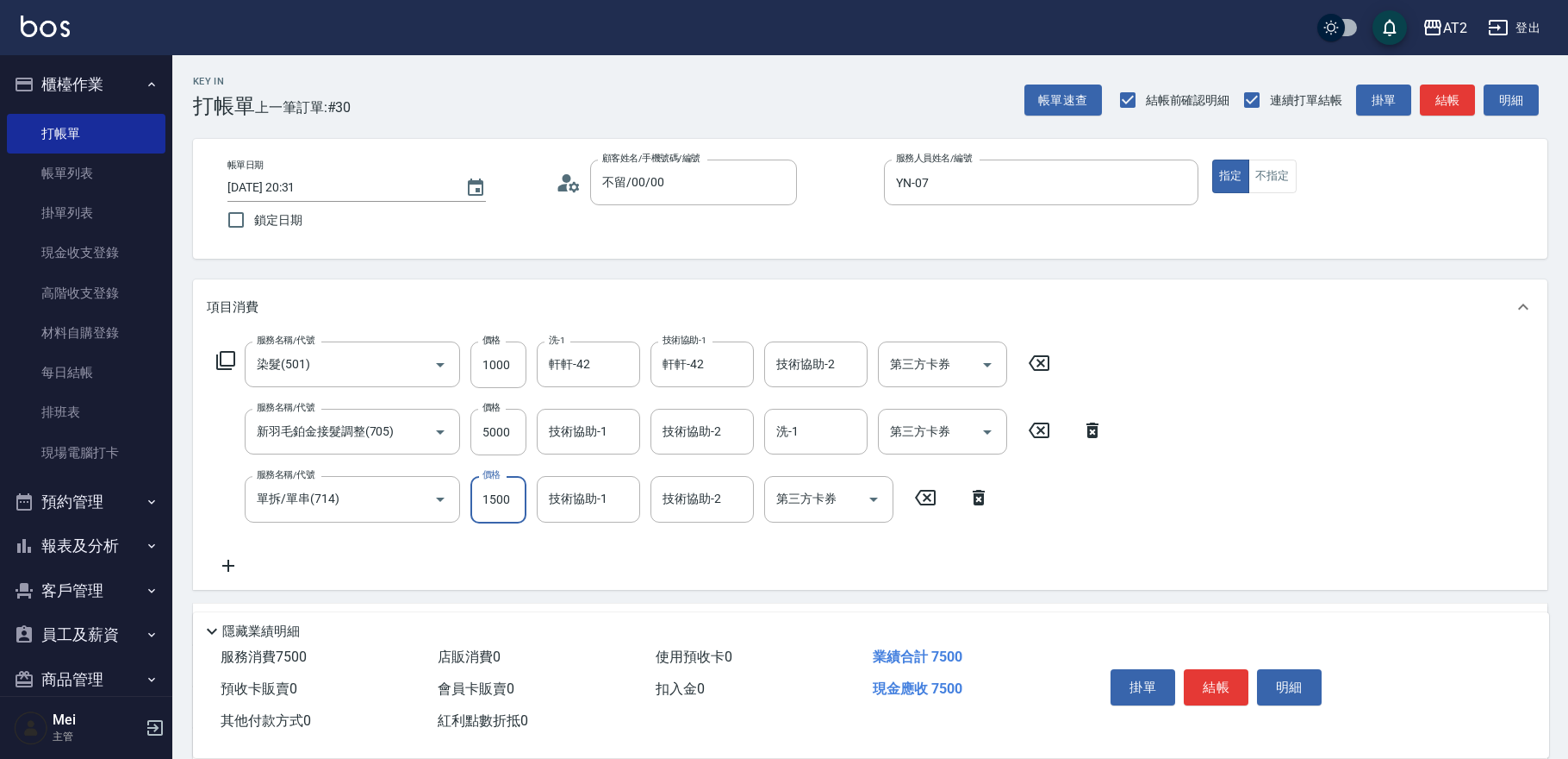
type input "600"
type input "0"
type input "軒軒-42"
type input "[PERSON_NAME]-31"
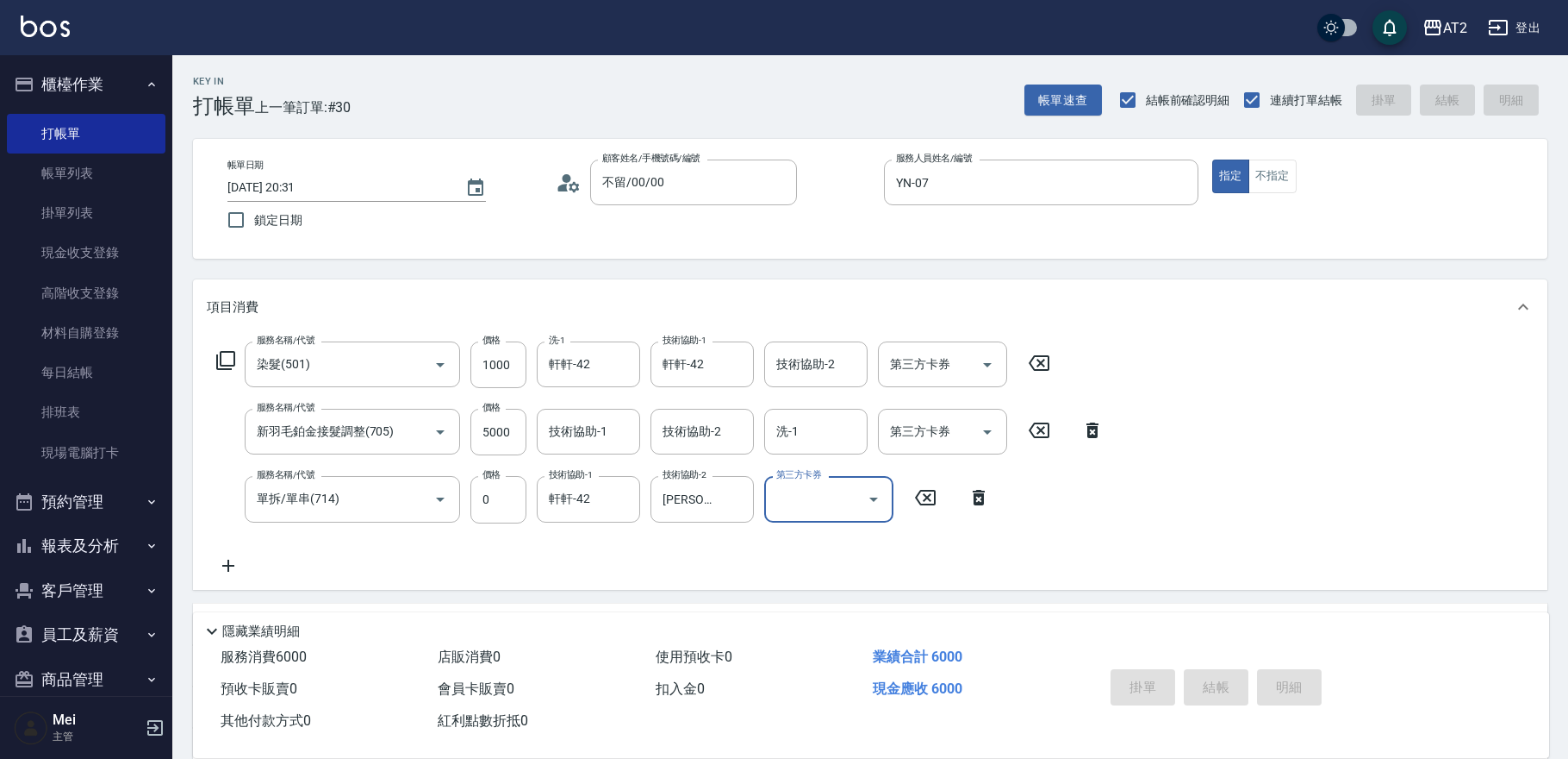
type input "[DATE] 20:32"
type input "0"
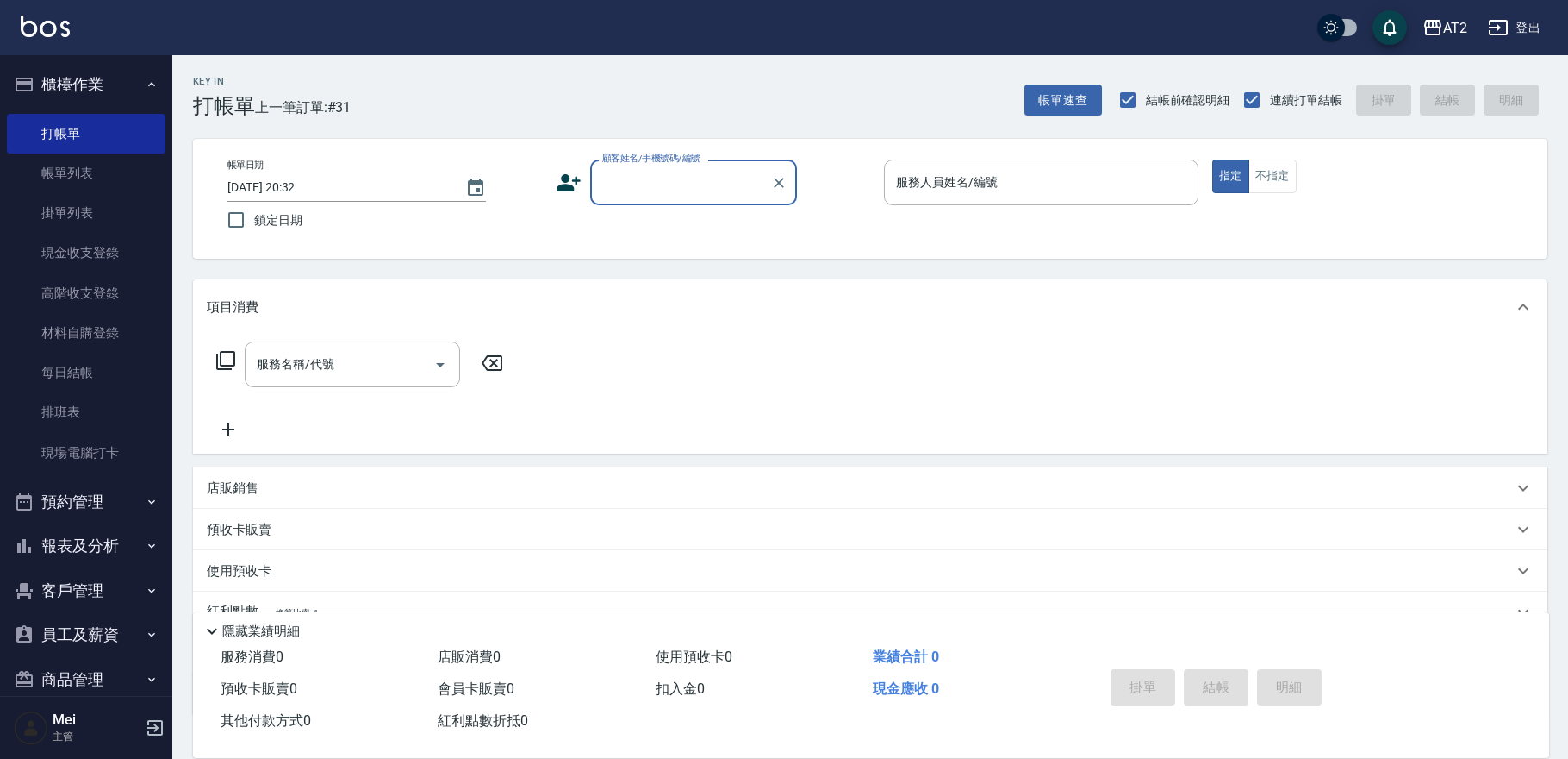
click at [1084, 115] on div "帳單速查 結帳前確認明細 連續打單結帳 掛單 結帳 明細" at bounding box center [1285, 100] width 523 height 36
click at [1077, 108] on button "帳單速查" at bounding box center [1063, 101] width 77 height 32
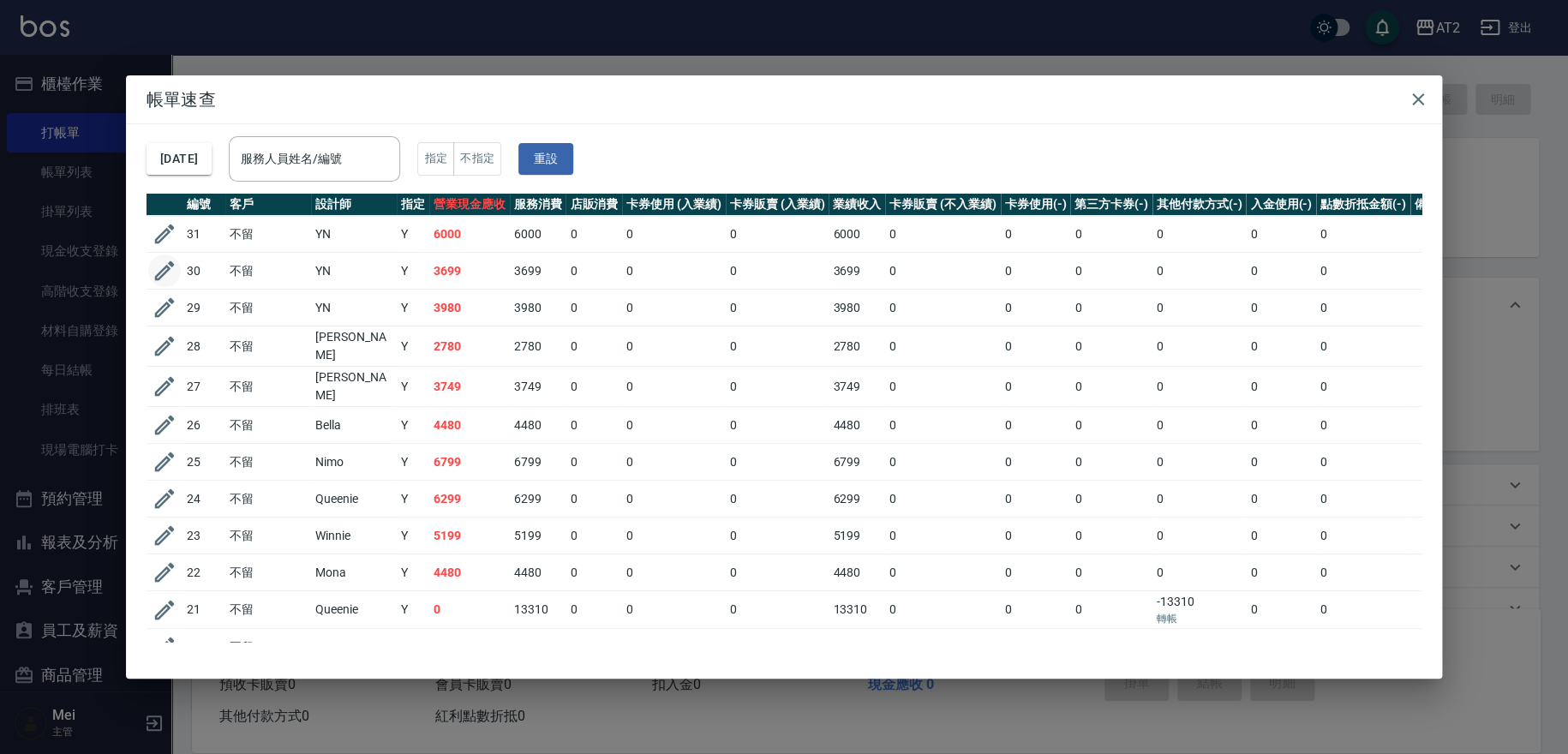
click at [163, 270] on icon "button" at bounding box center [164, 270] width 26 height 26
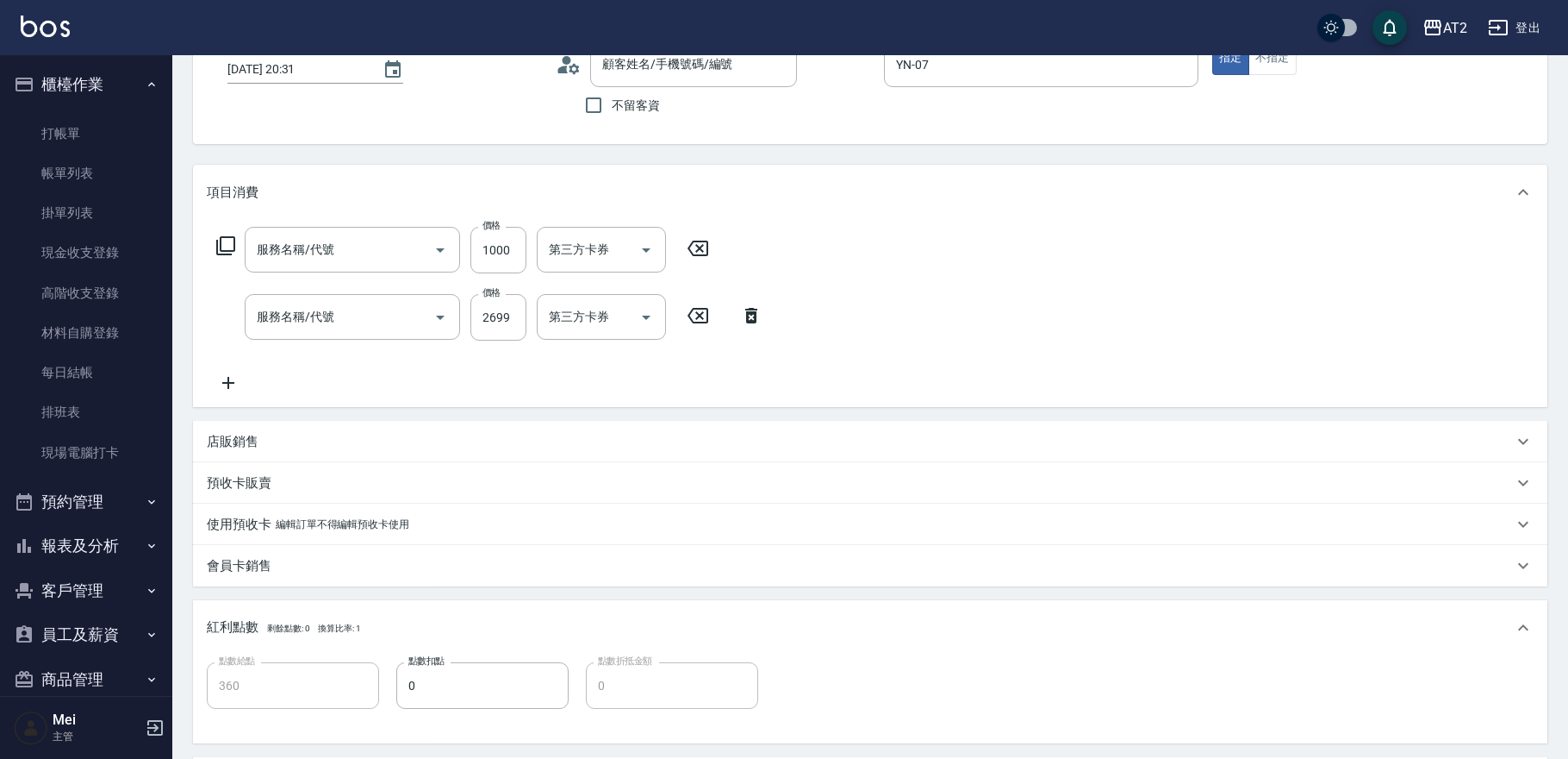
type input "[DATE] 20:31"
type input "YN-07"
type input "360"
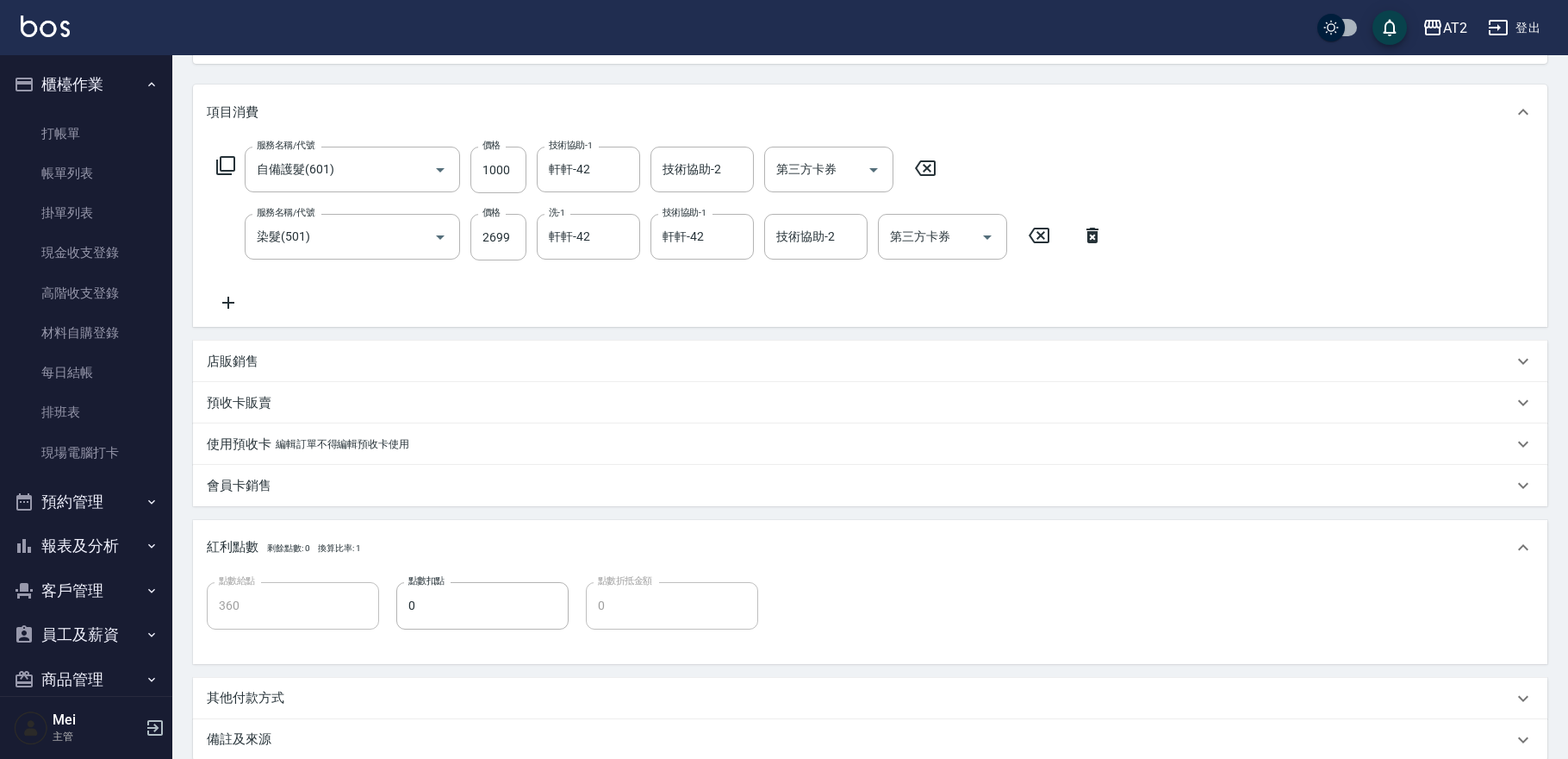
type input "不留/00/00"
type input "自備護髮(601)"
type input "染髮(501)"
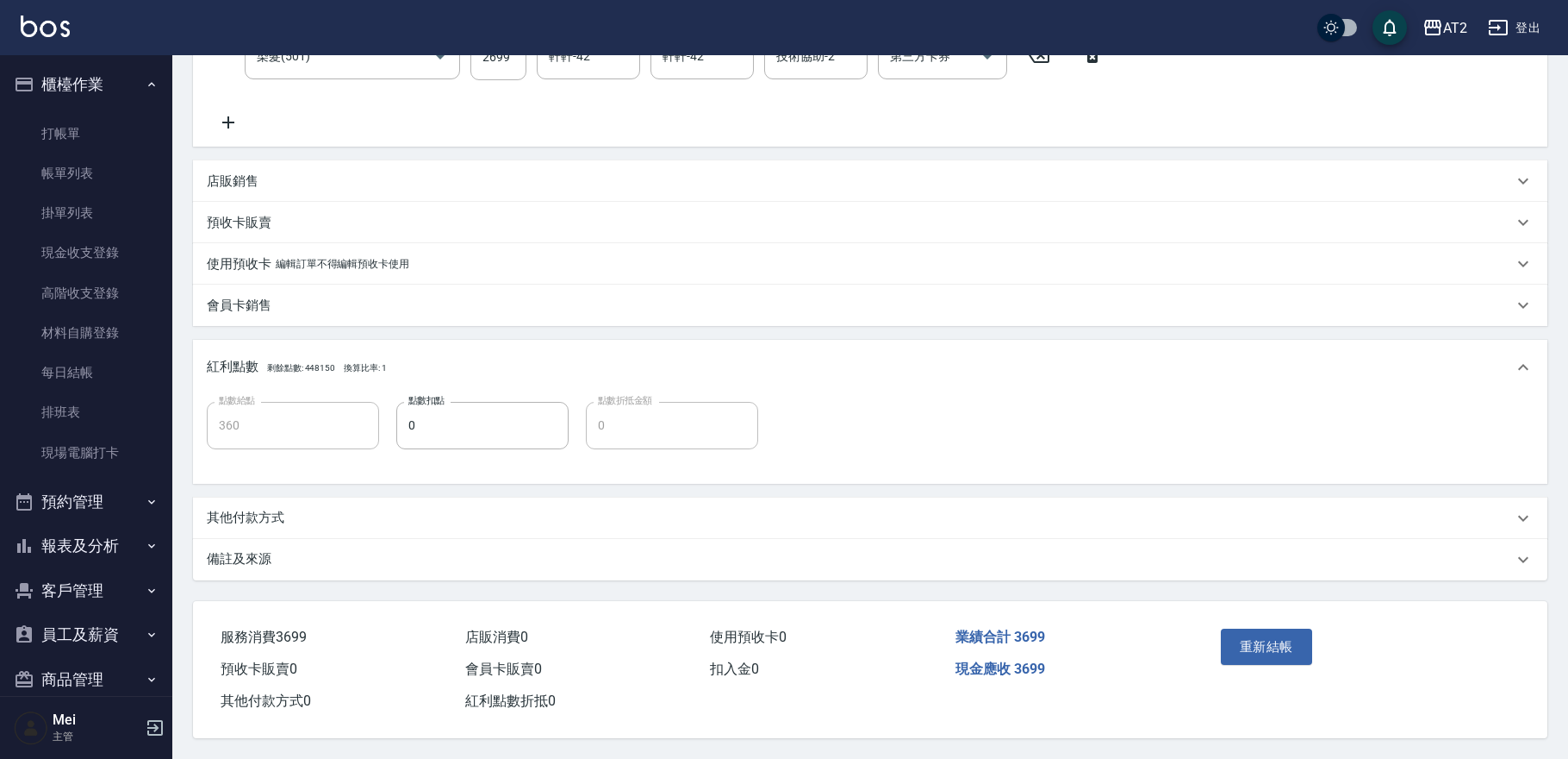
click at [299, 508] on div "其他付款方式" at bounding box center [859, 517] width 1306 height 18
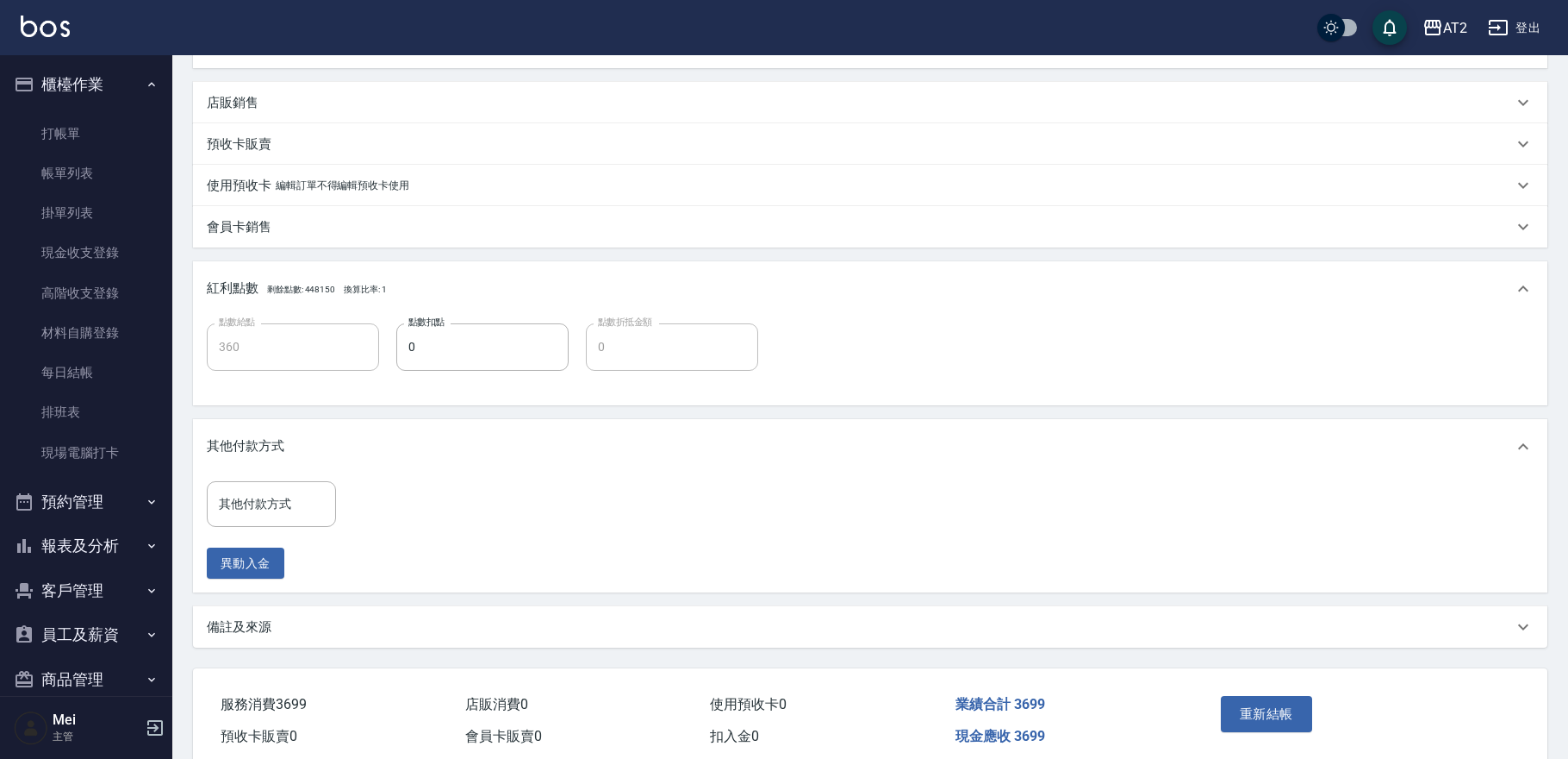
scroll to position [528, 0]
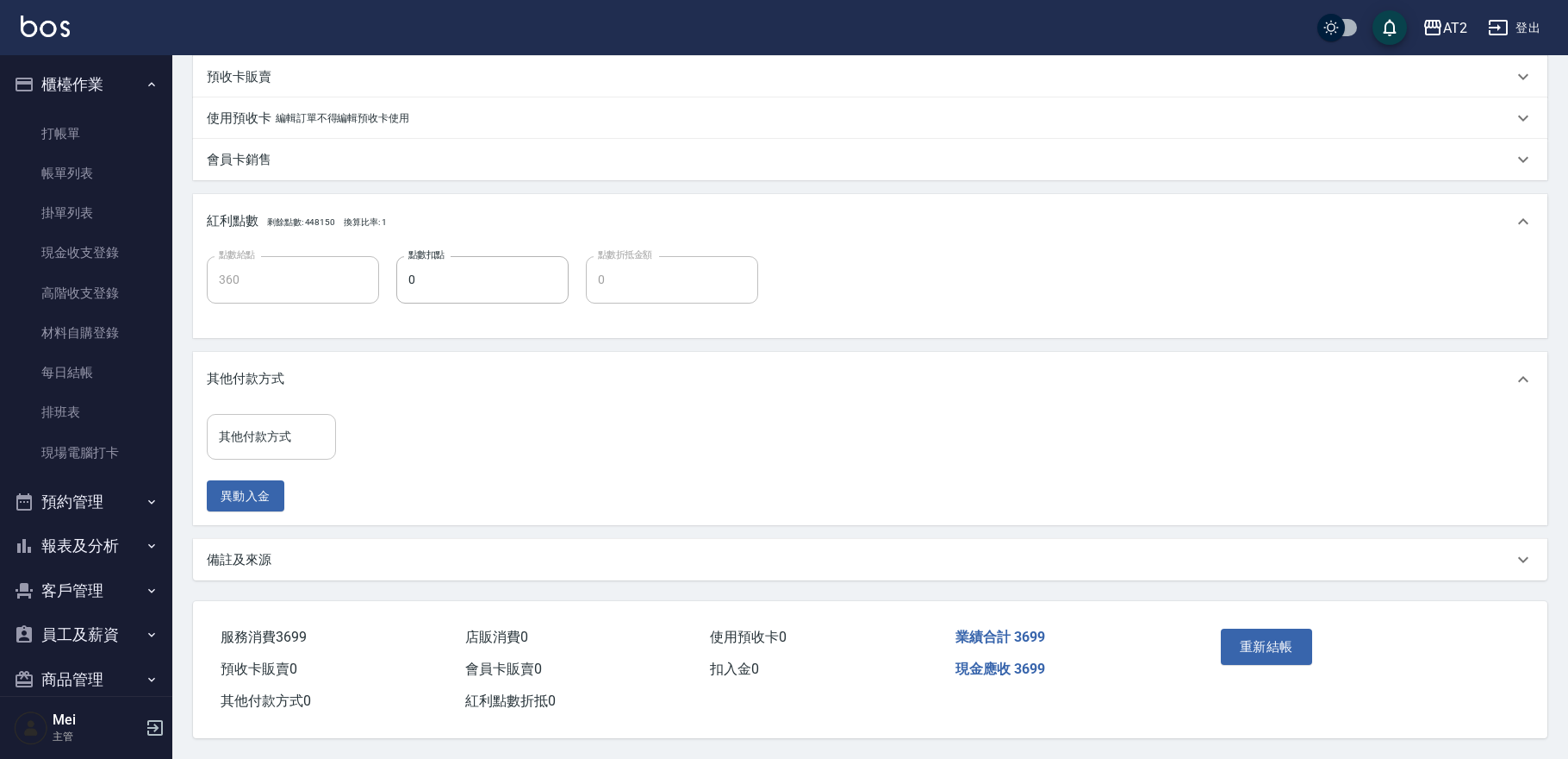
click at [271, 444] on input "其他付款方式" at bounding box center [271, 436] width 113 height 30
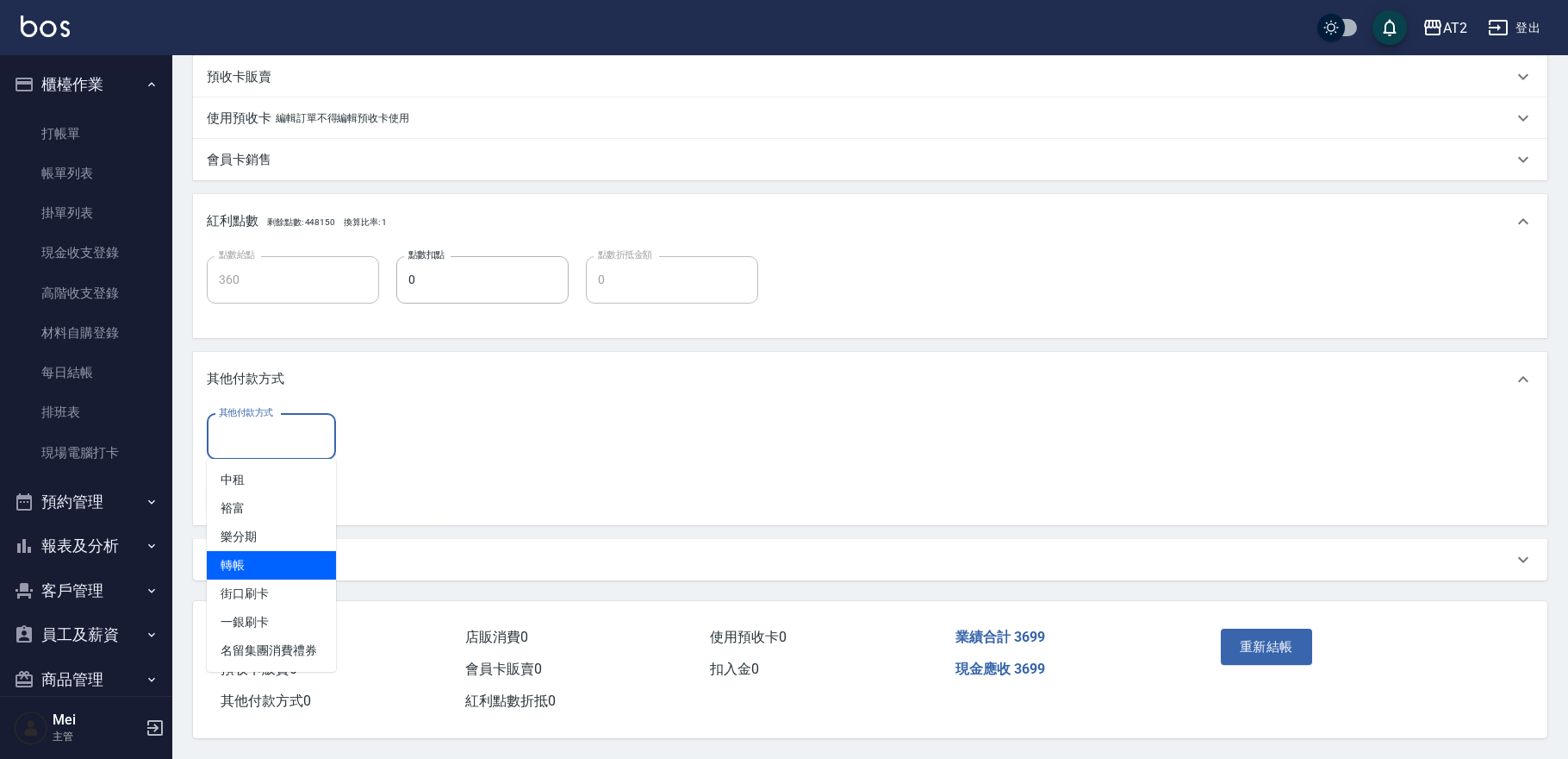
click at [310, 558] on span "轉帳" at bounding box center [271, 564] width 129 height 29
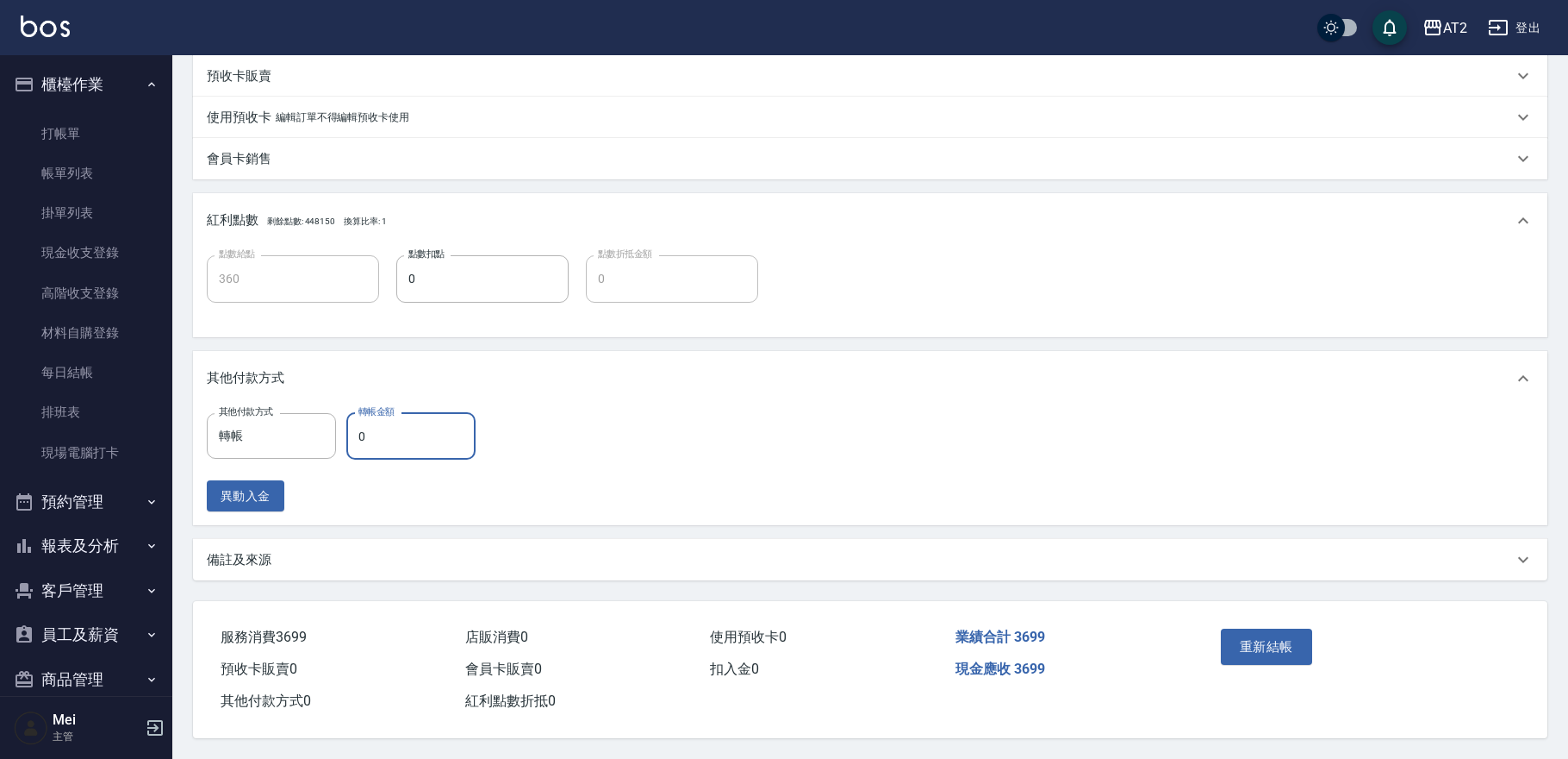
type input "轉帳0"
type input "0"
type input "轉帳"
click at [283, 471] on span "轉帳" at bounding box center [271, 480] width 129 height 29
click at [371, 443] on input "0" at bounding box center [411, 436] width 129 height 46
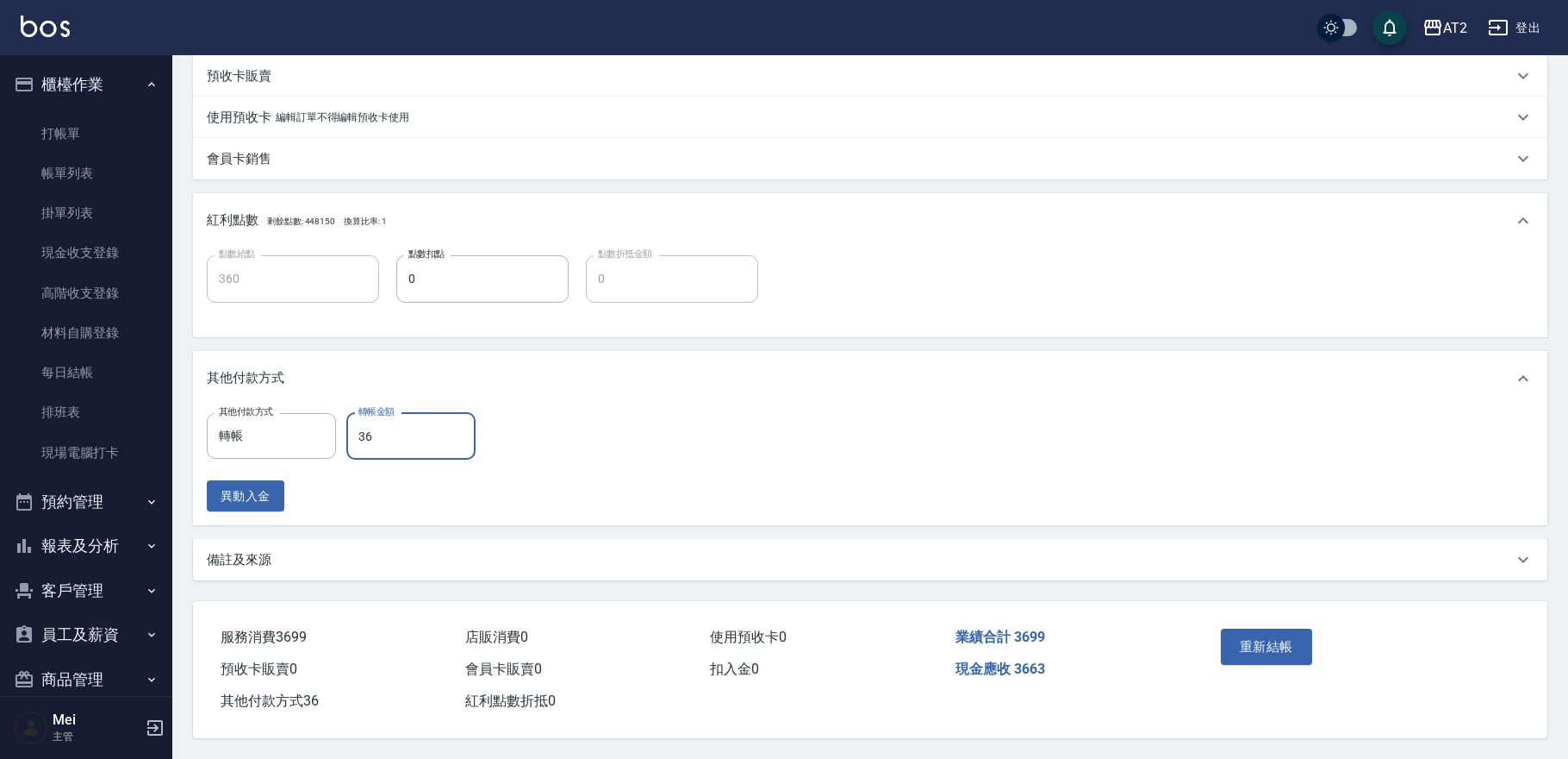
type input "369"
type input "330"
type input "3699"
type input "0"
type input "3699"
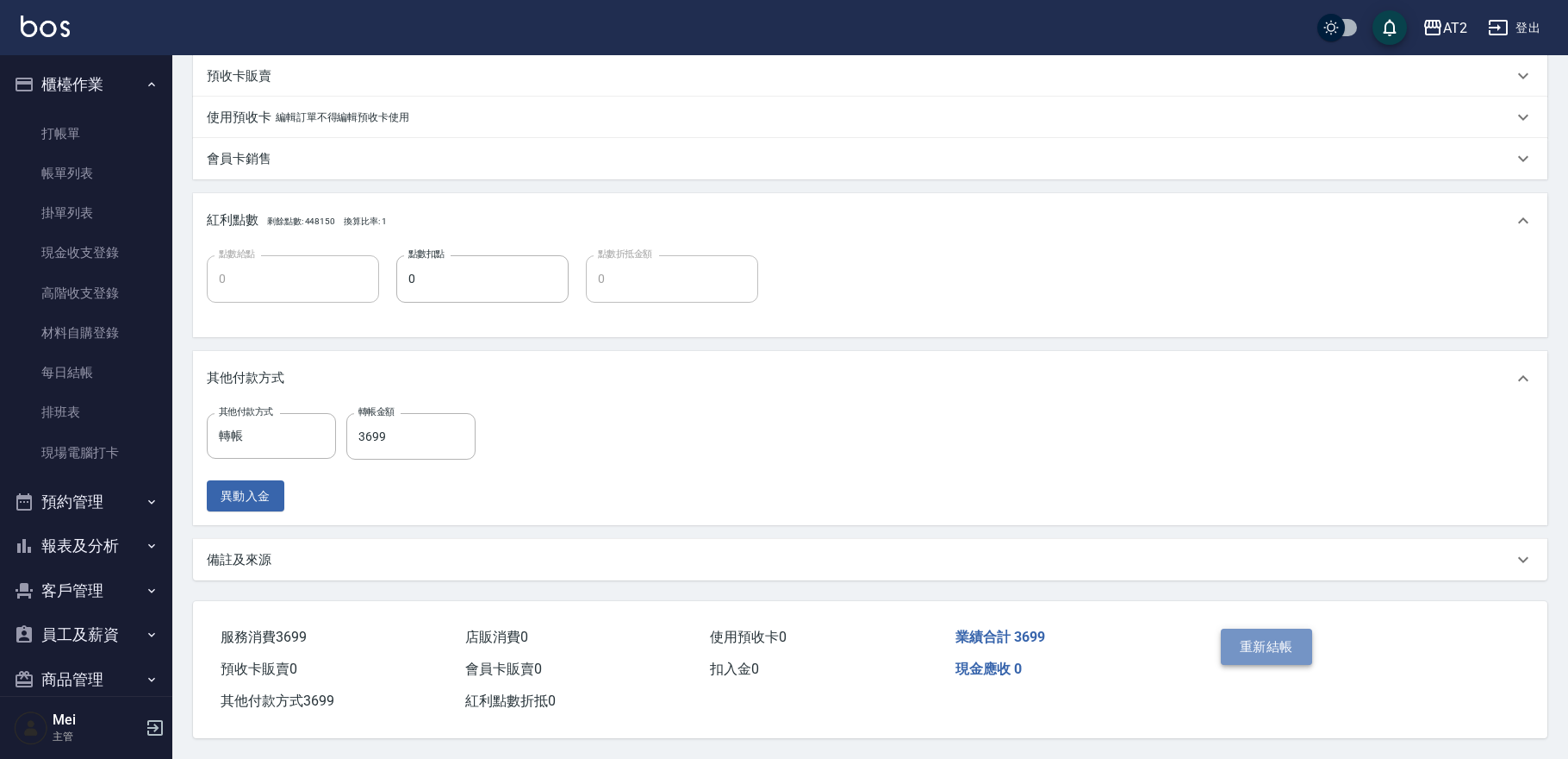
click at [1244, 645] on button "重新結帳" at bounding box center [1266, 646] width 91 height 36
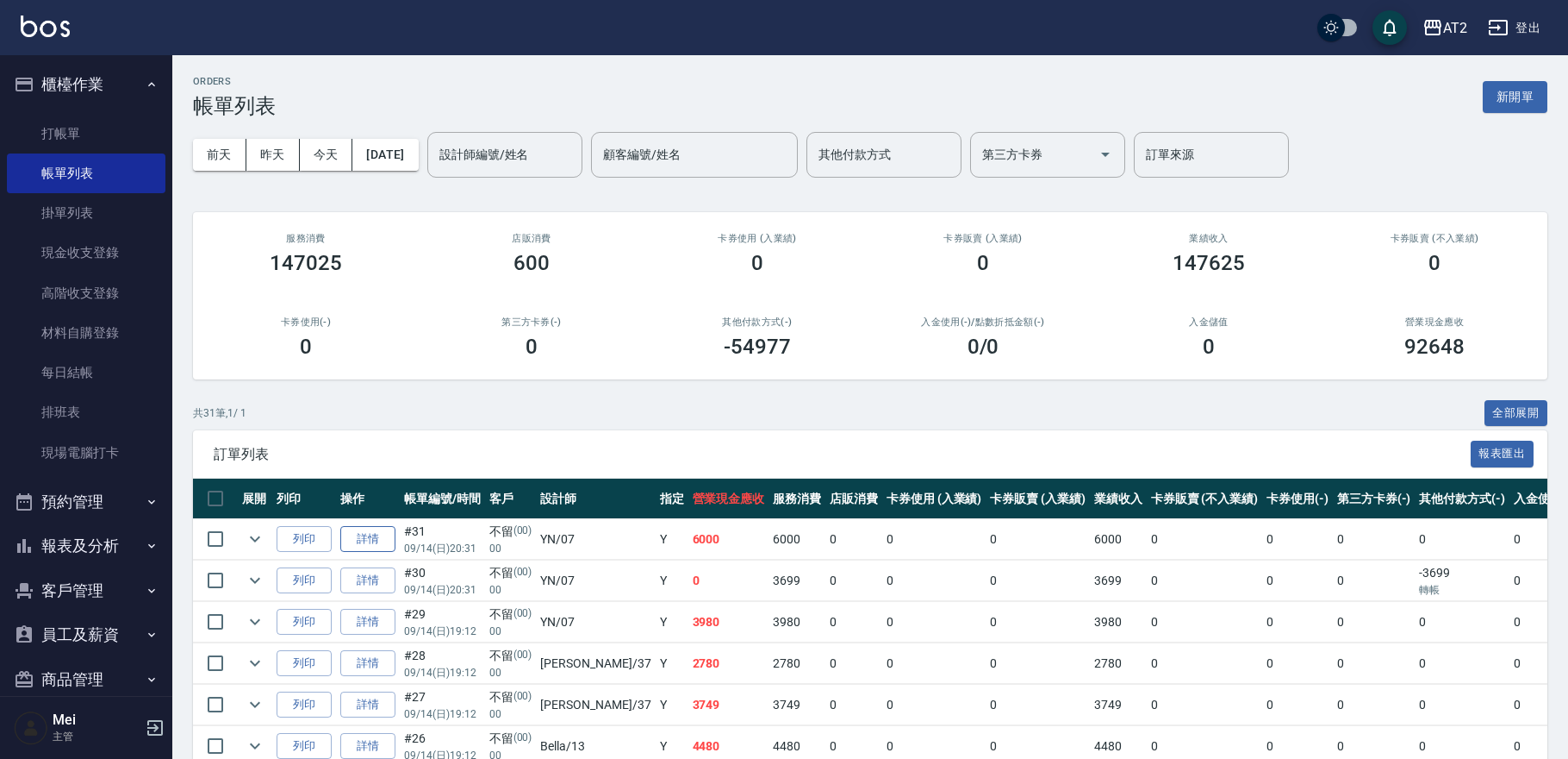
click at [362, 531] on link "詳情" at bounding box center [368, 539] width 55 height 27
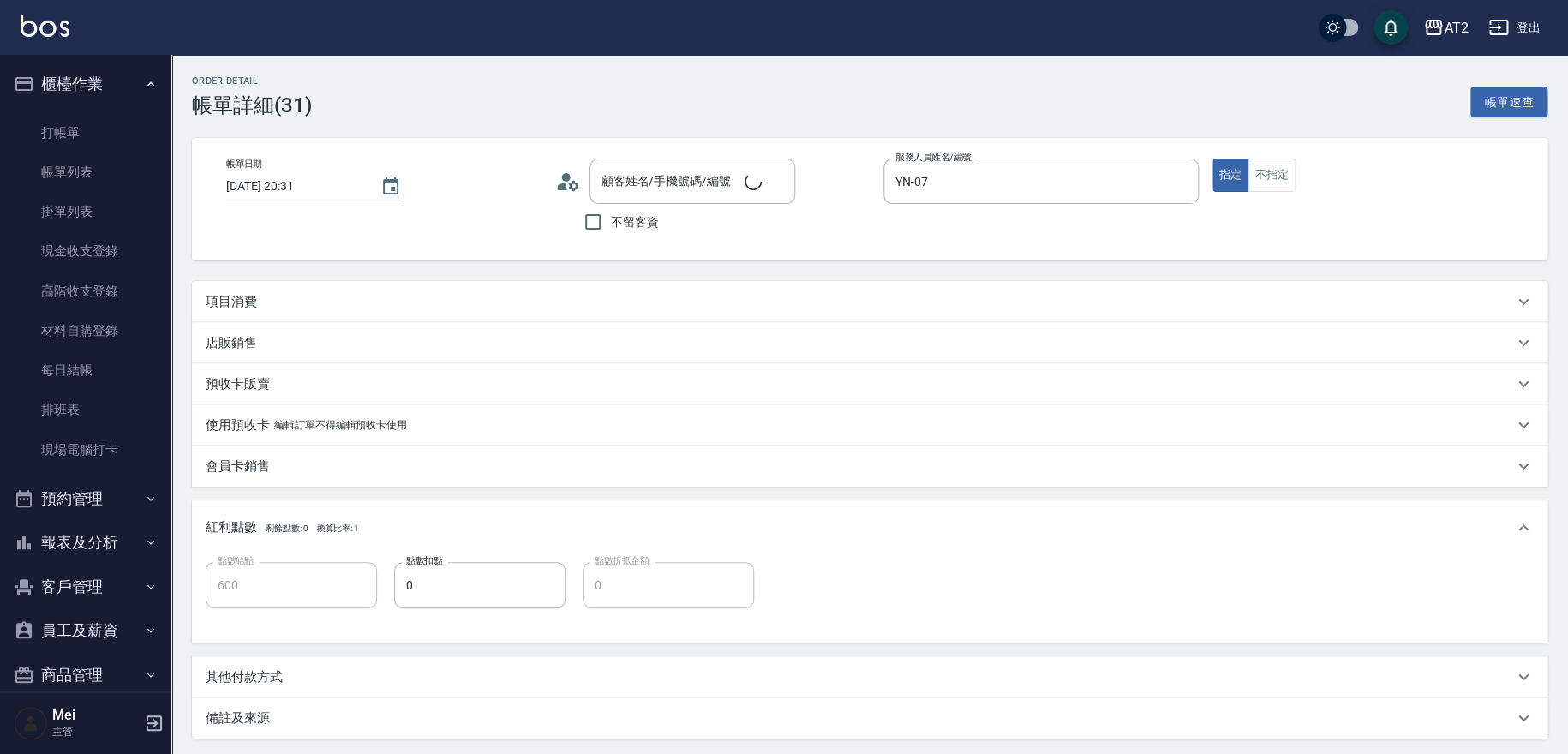
type input "[DATE] 20:31"
type input "YN-07"
type input "600"
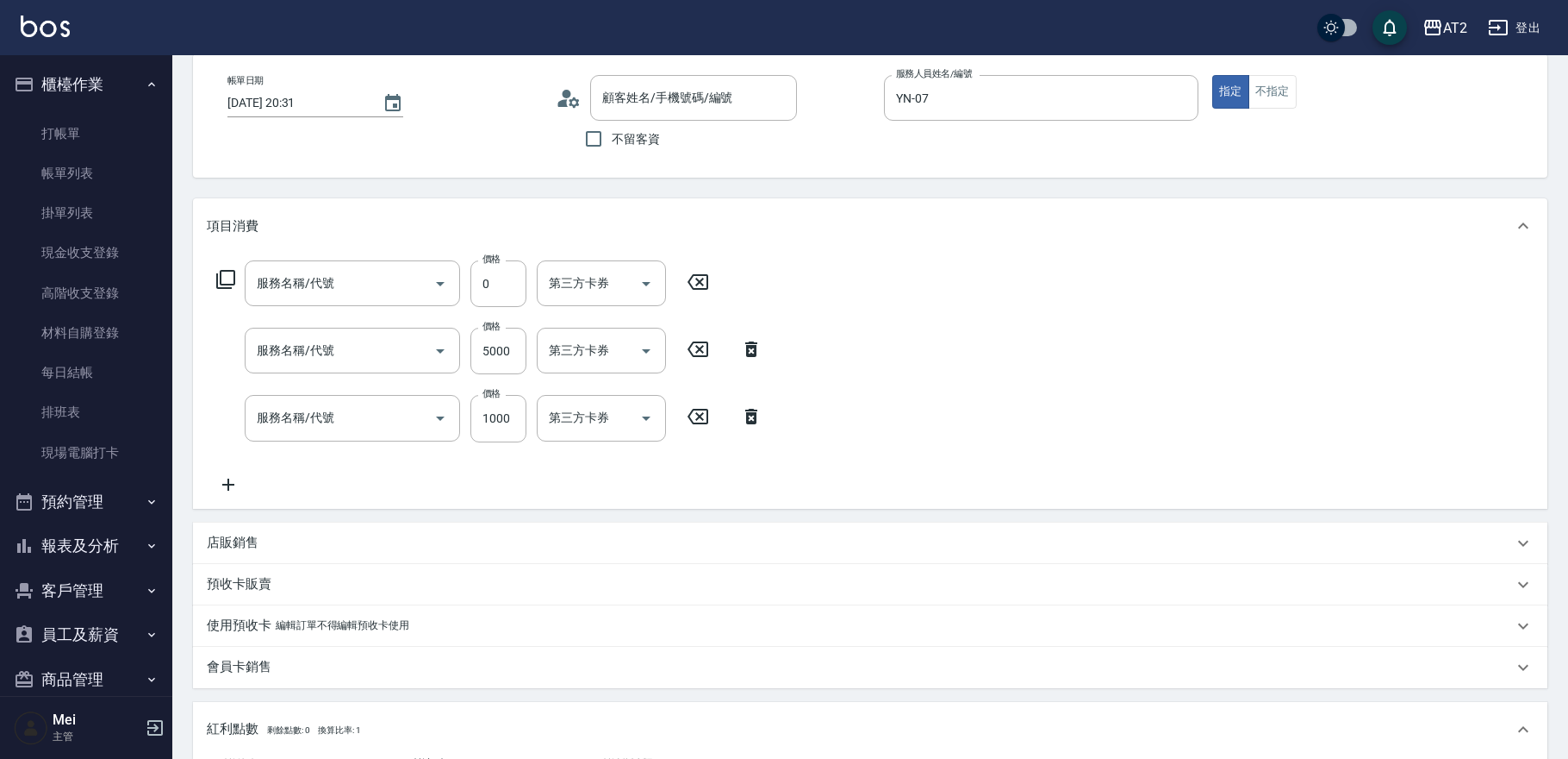
type input "不留/00/00"
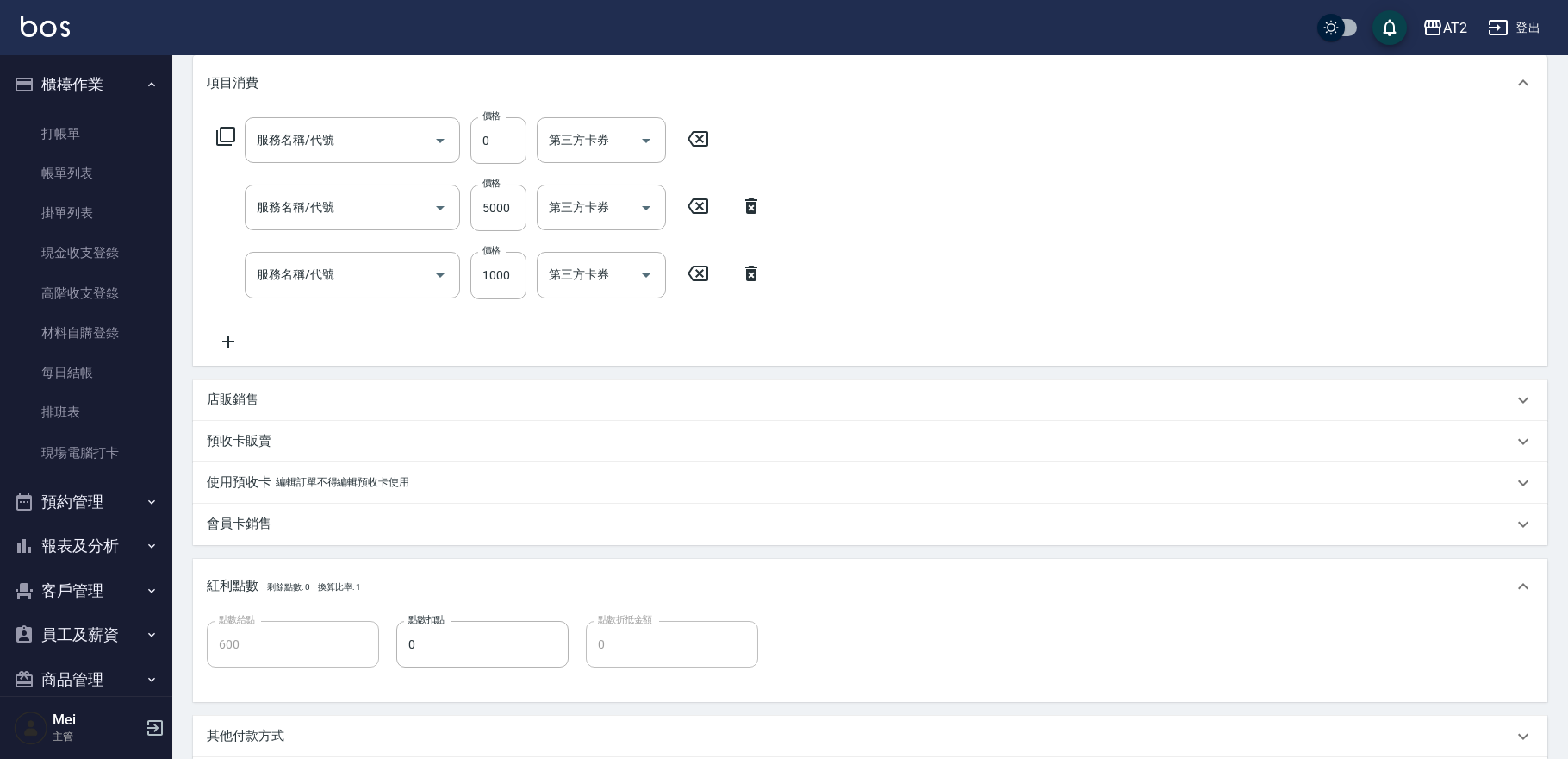
type input "單拆/單串(714)"
type input "新羽毛鉑金接髮調整(705)"
type input "染髮(501)"
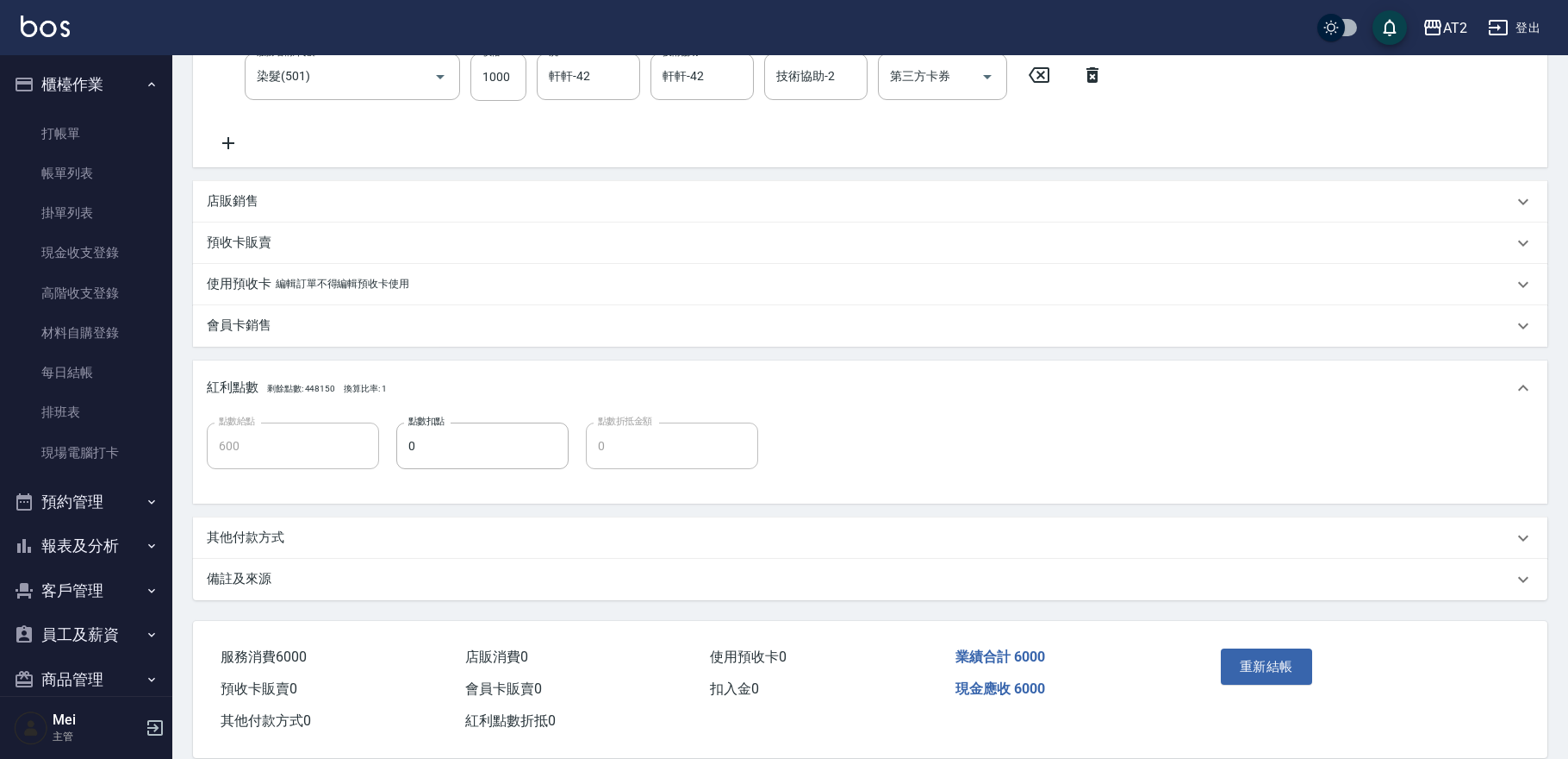
scroll to position [449, 0]
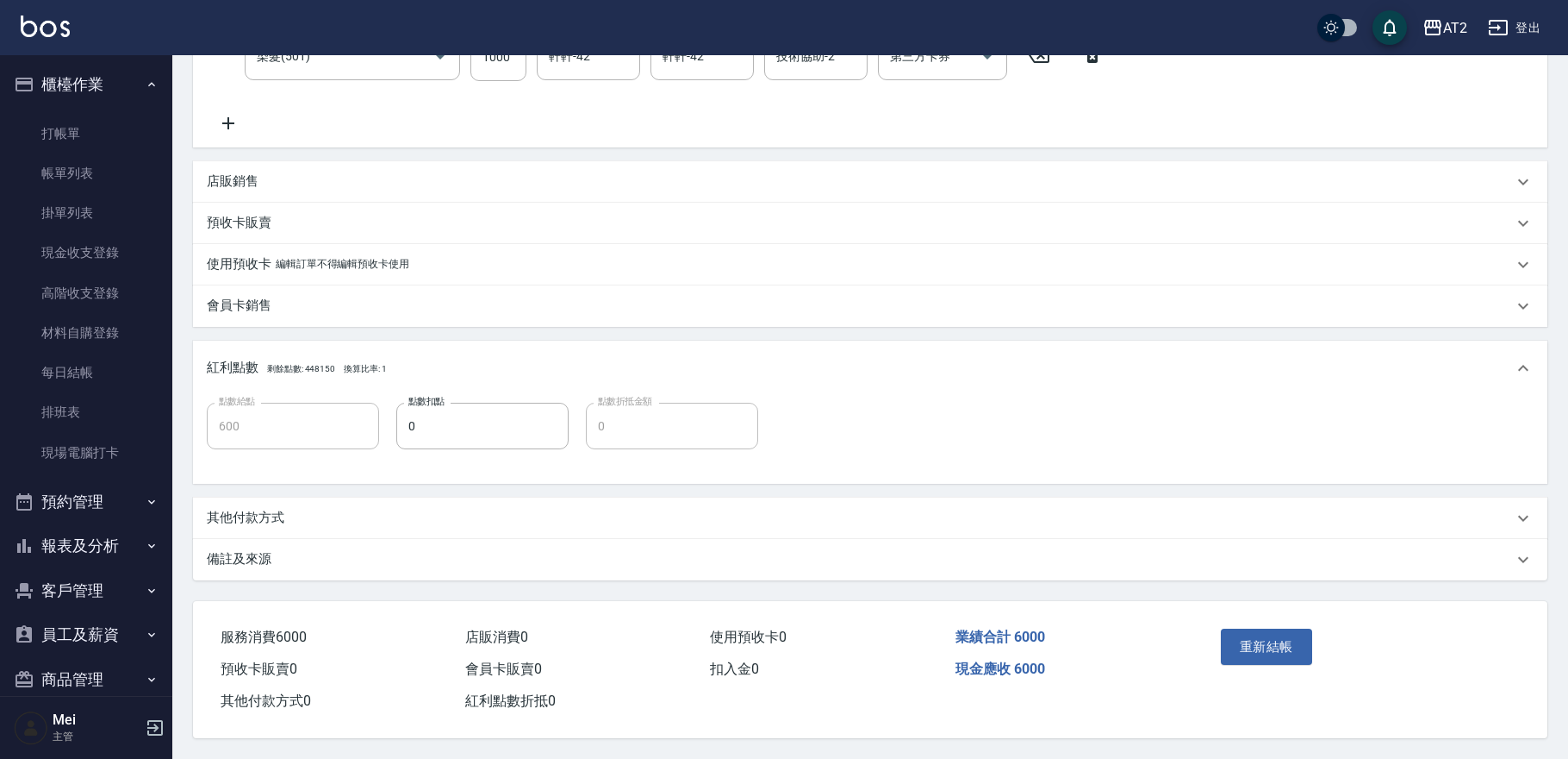
click at [304, 497] on div "其他付款方式" at bounding box center [869, 517] width 1354 height 42
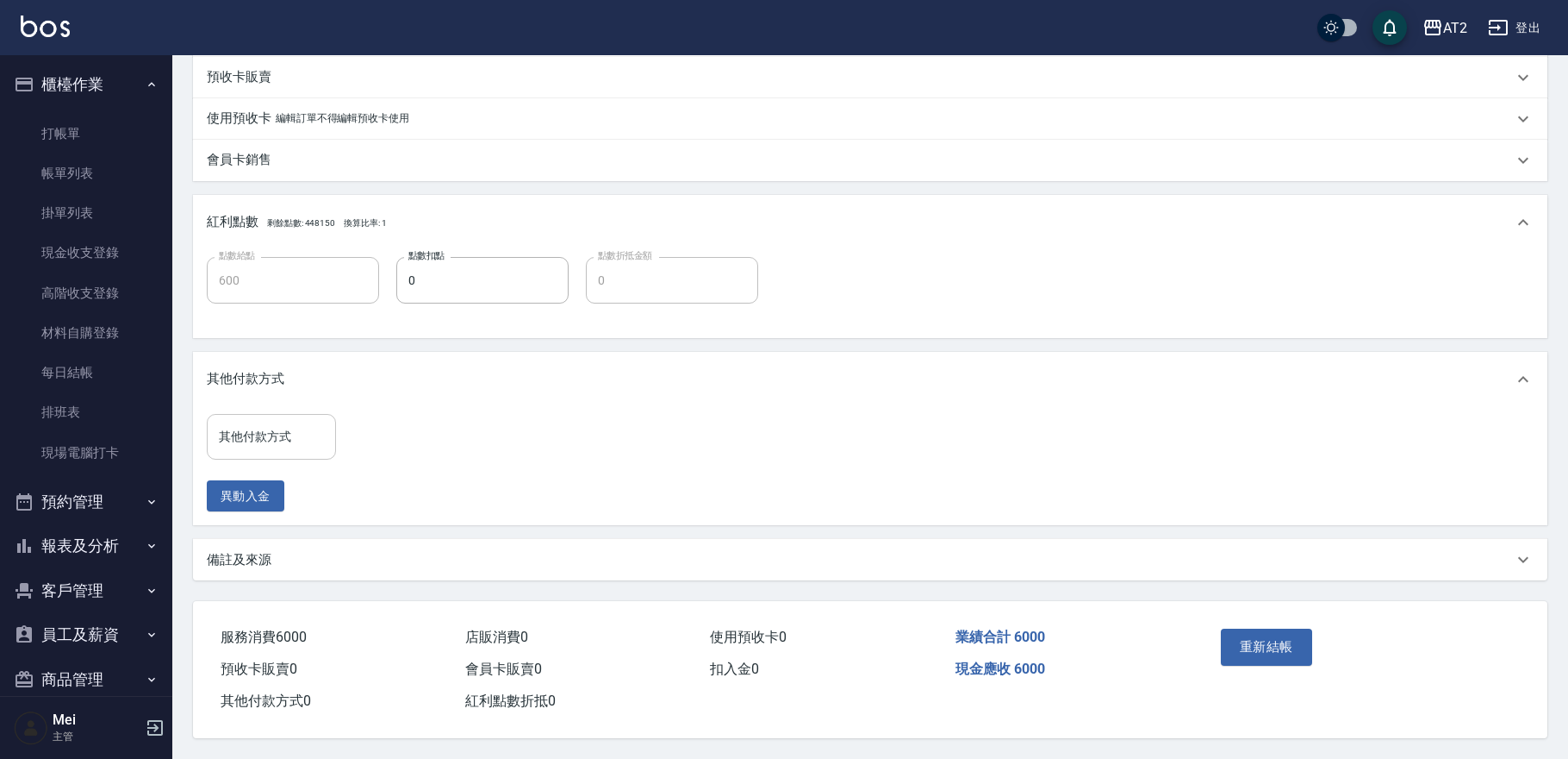
scroll to position [596, 0]
click at [271, 448] on div "其他付款方式" at bounding box center [271, 437] width 129 height 46
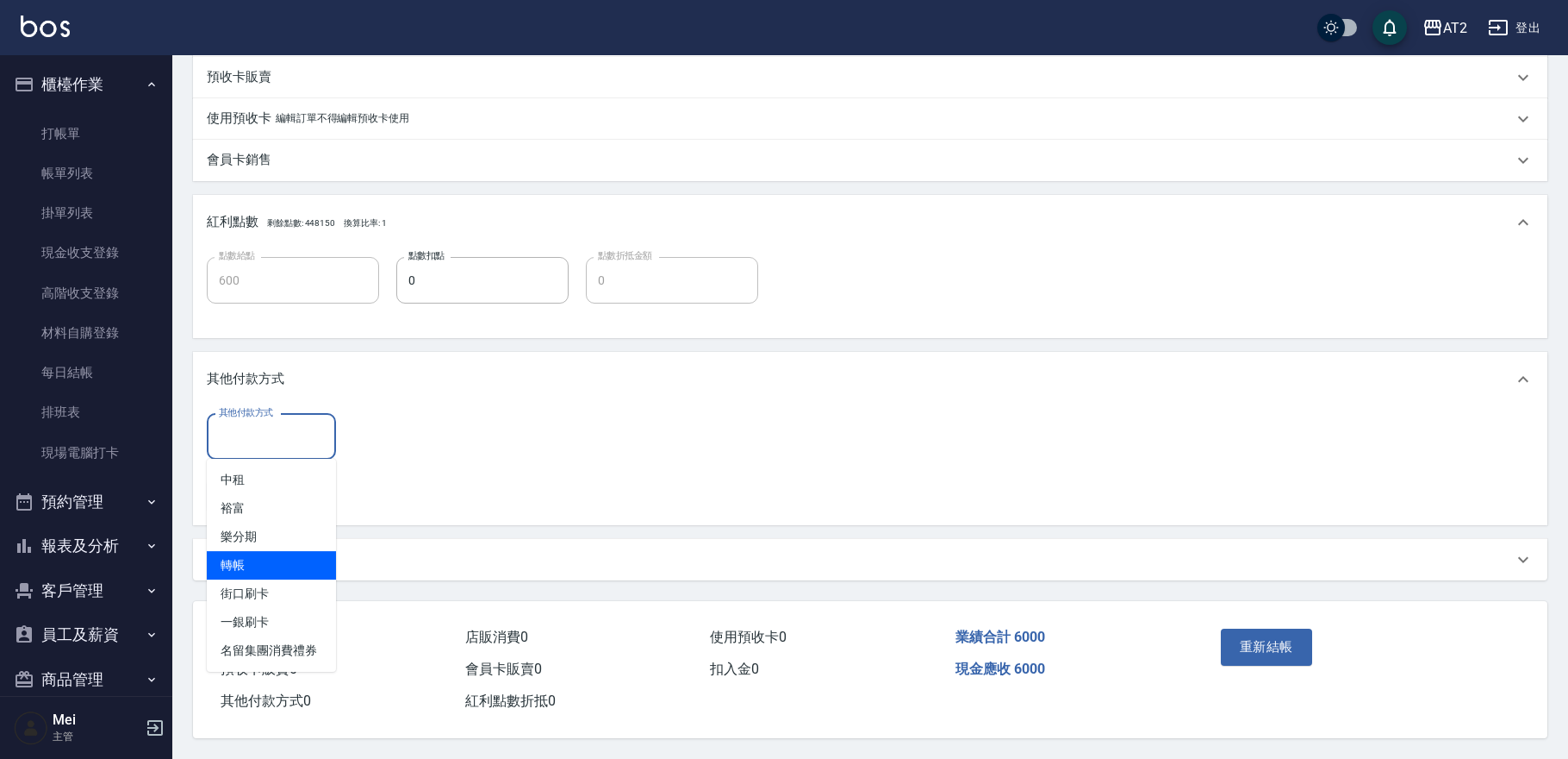
click at [271, 565] on span "轉帳" at bounding box center [271, 564] width 129 height 29
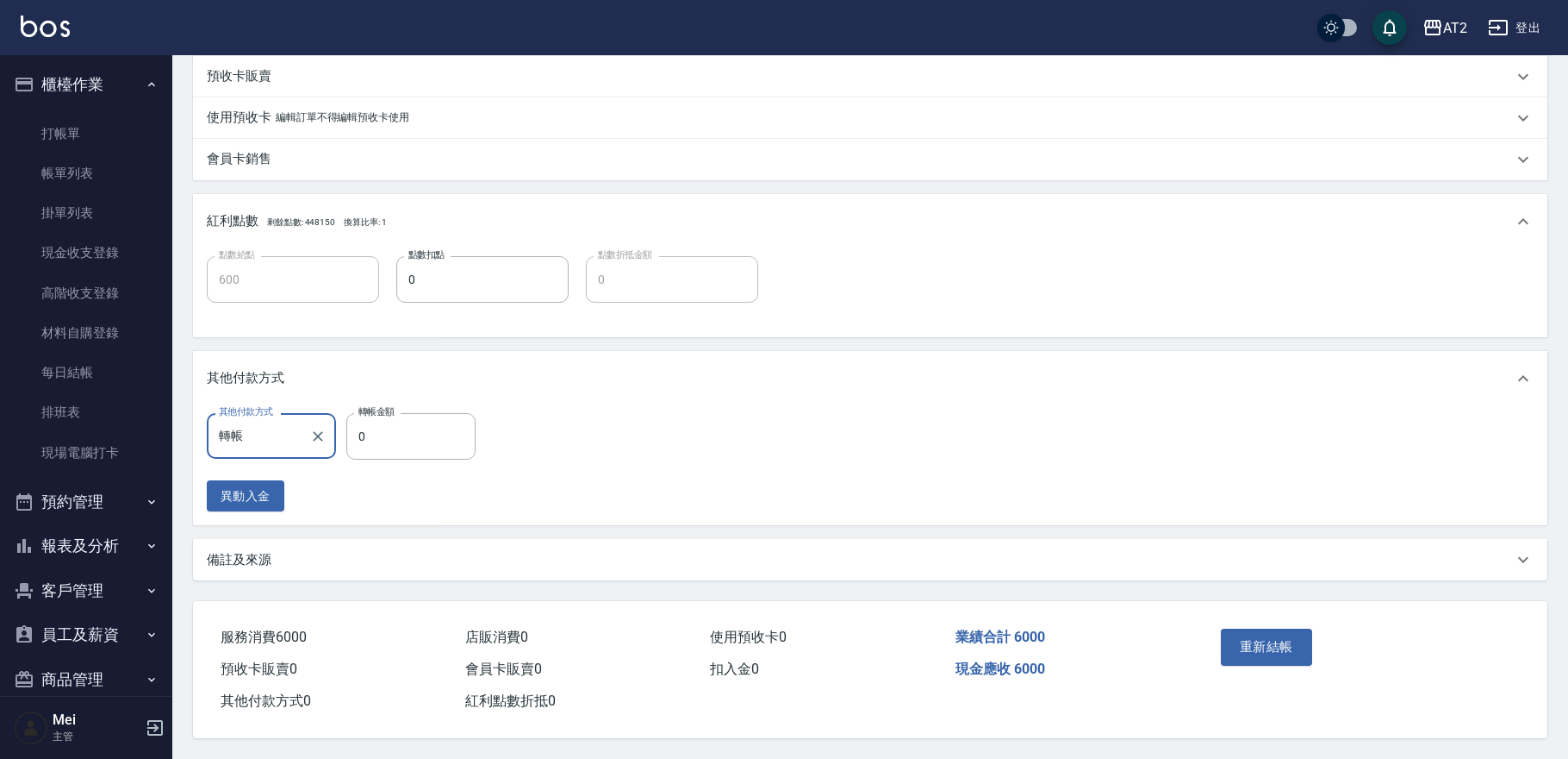
type input "轉帳0"
type input "0"
click at [319, 428] on icon "Clear" at bounding box center [318, 436] width 18 height 18
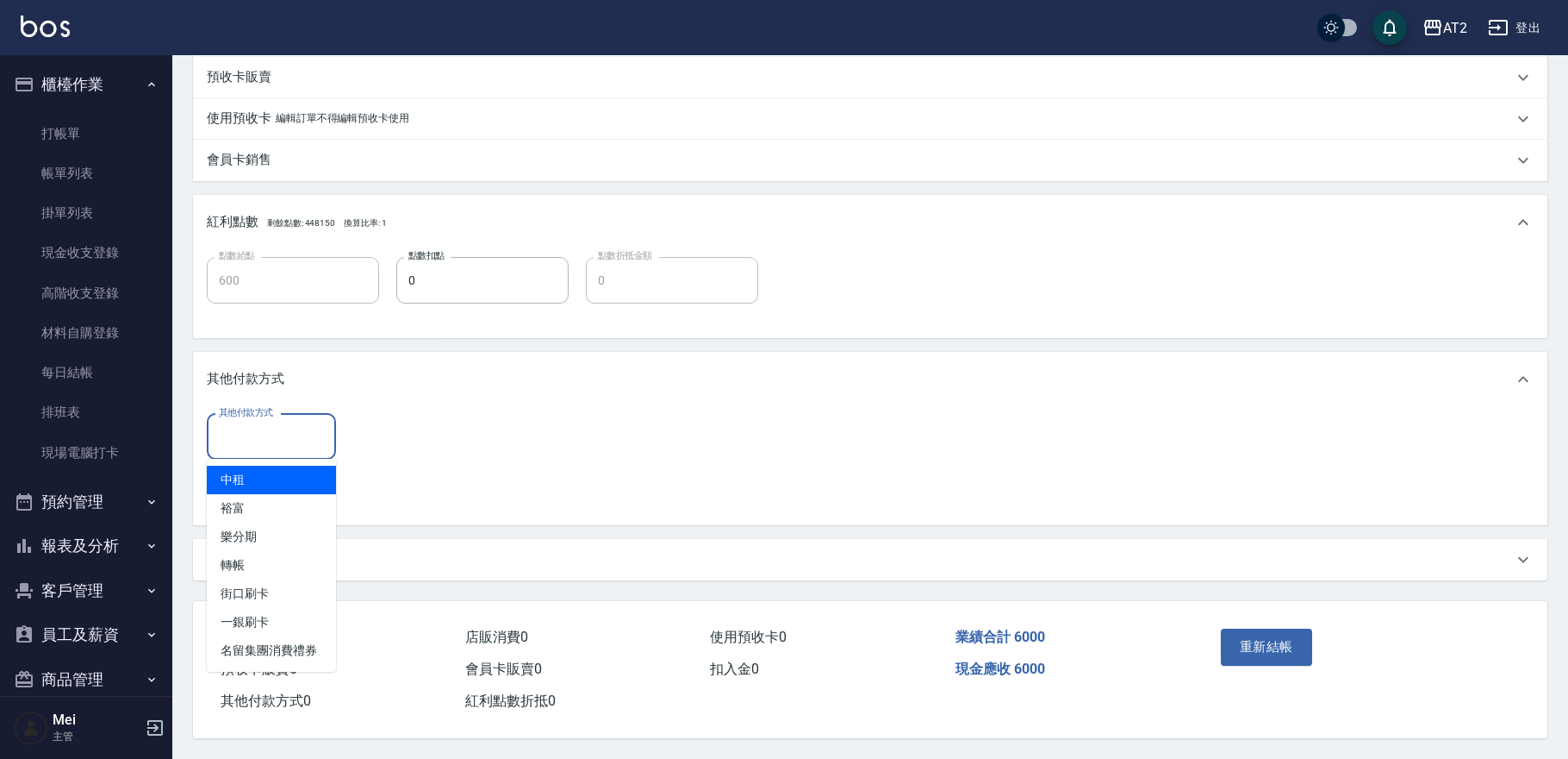
click at [286, 429] on input "其他付款方式" at bounding box center [271, 436] width 113 height 30
drag, startPoint x: 276, startPoint y: 440, endPoint x: 293, endPoint y: 505, distance: 67.2
click at [275, 440] on input "其他付款方式" at bounding box center [271, 436] width 113 height 30
click at [279, 564] on span "轉帳" at bounding box center [271, 564] width 129 height 29
type input "轉帳"
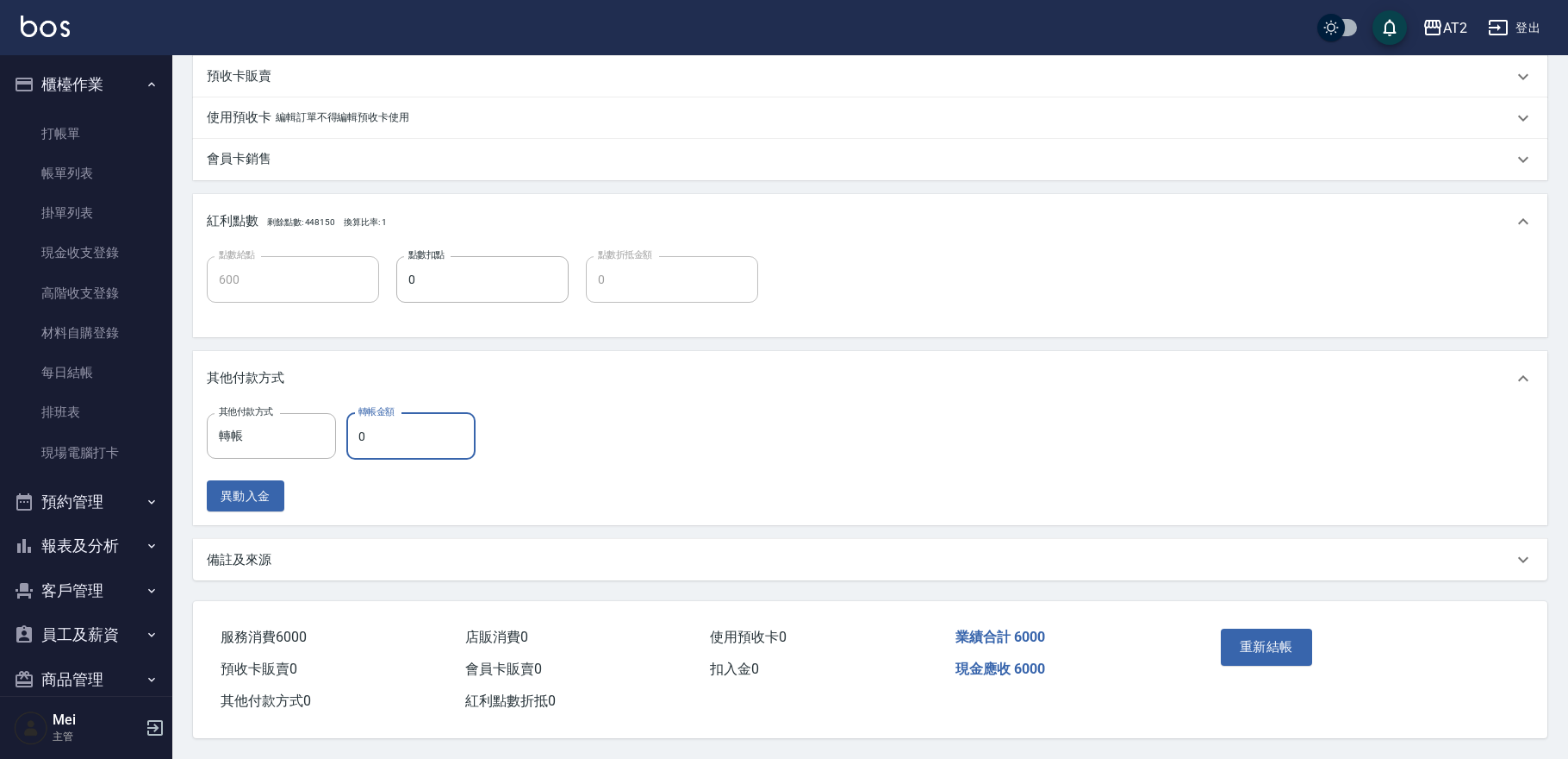
click at [362, 434] on input "0" at bounding box center [411, 436] width 129 height 46
type input "6"
type input "590"
type input "600"
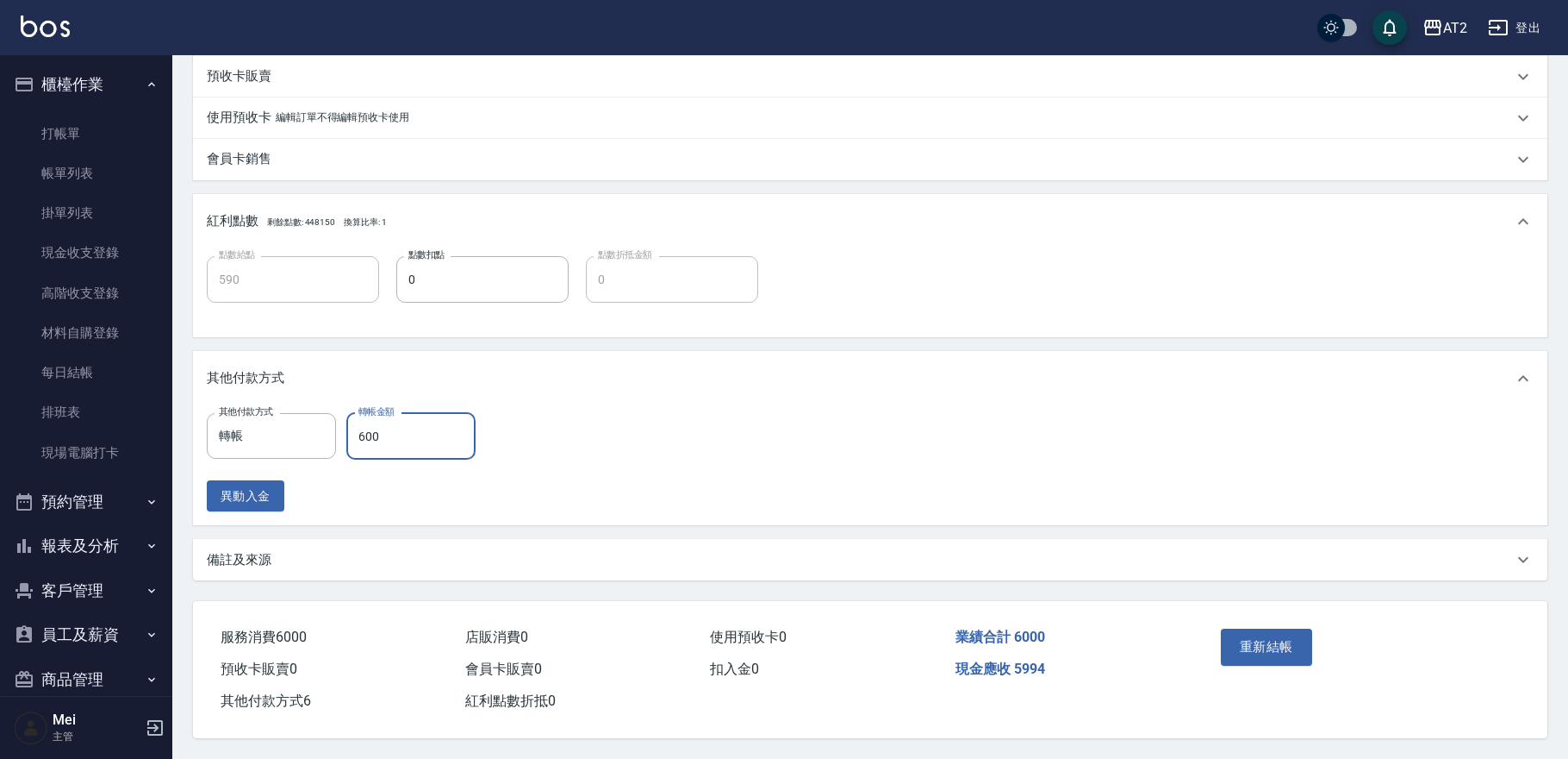
type input "540"
type input "6000"
type input "0"
type input "6000"
click at [1270, 637] on button "重新結帳" at bounding box center [1266, 646] width 91 height 36
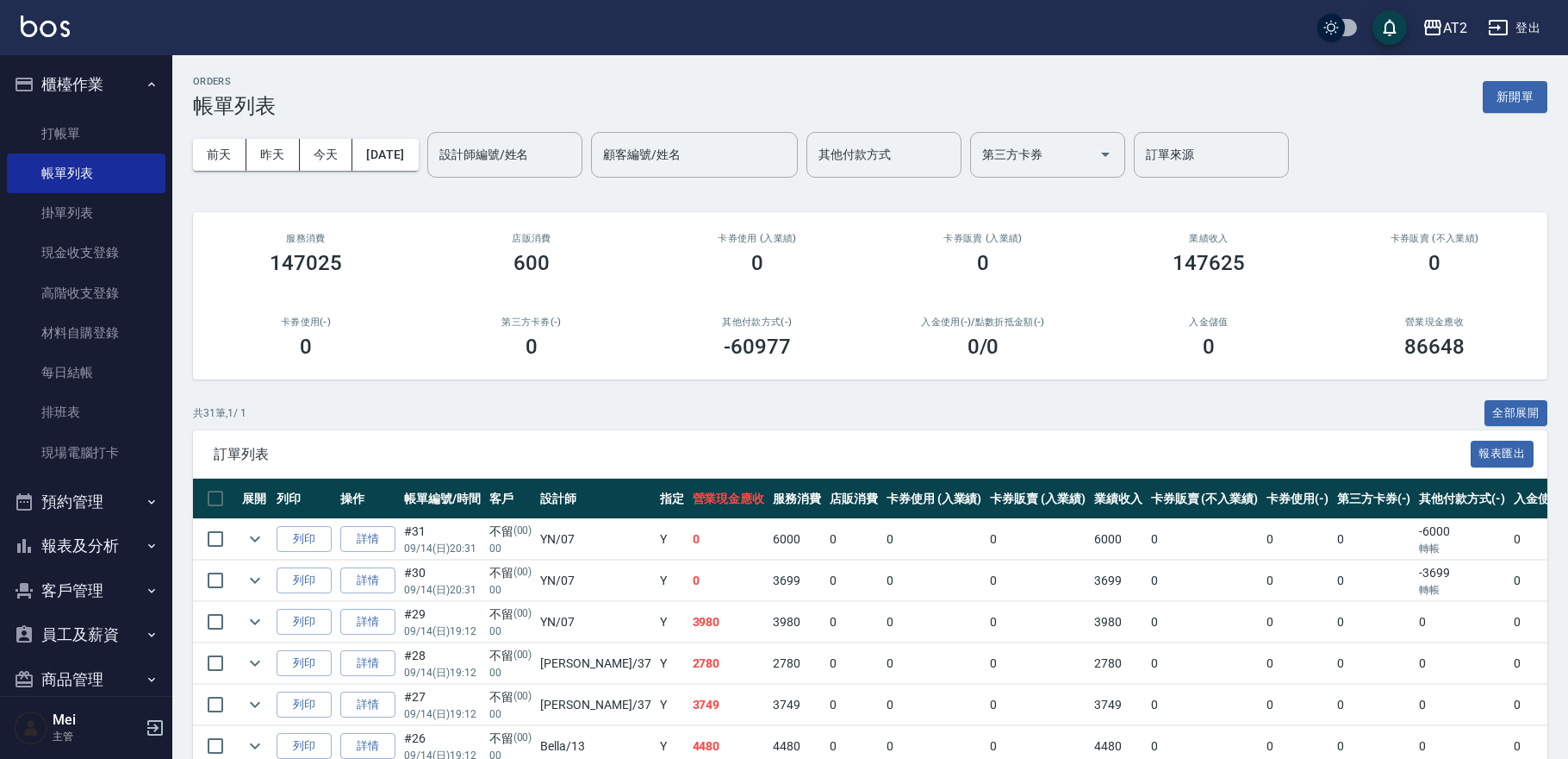
click at [1525, 27] on button "登出" at bounding box center [1515, 28] width 66 height 32
